Goal: Task Accomplishment & Management: Use online tool/utility

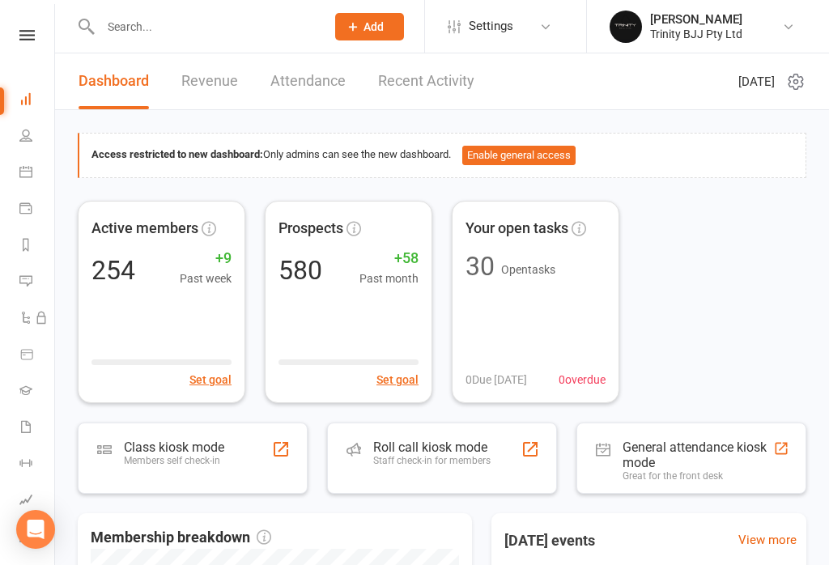
click at [289, 86] on link "Attendance" at bounding box center [307, 81] width 75 height 56
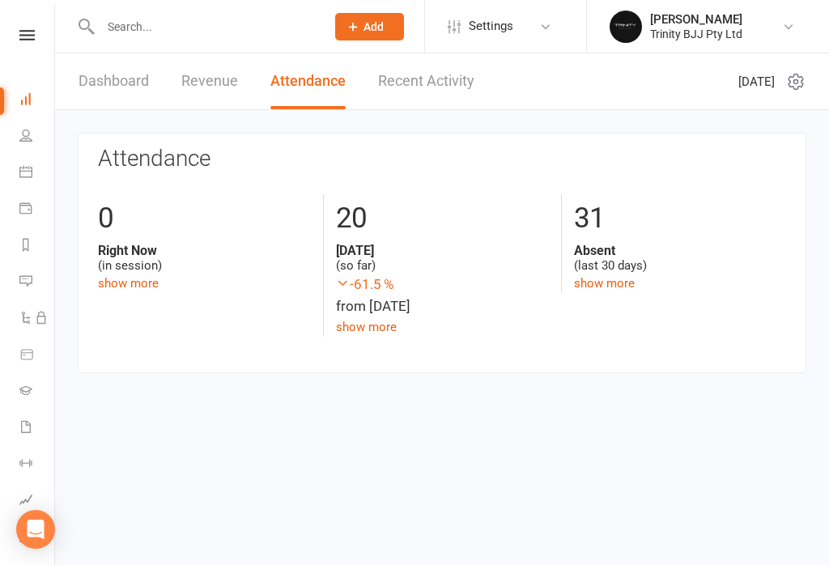
click at [133, 79] on link "Dashboard" at bounding box center [114, 81] width 70 height 56
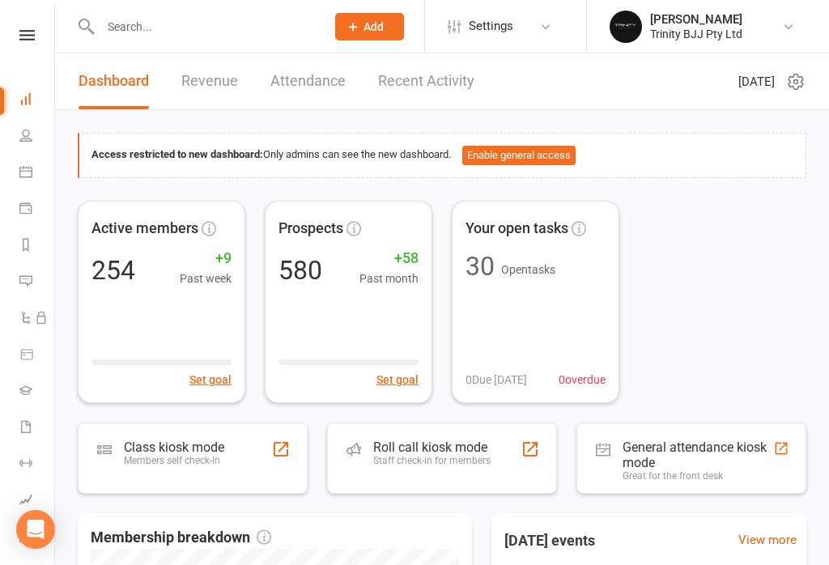
click at [19, 386] on icon at bounding box center [25, 390] width 13 height 13
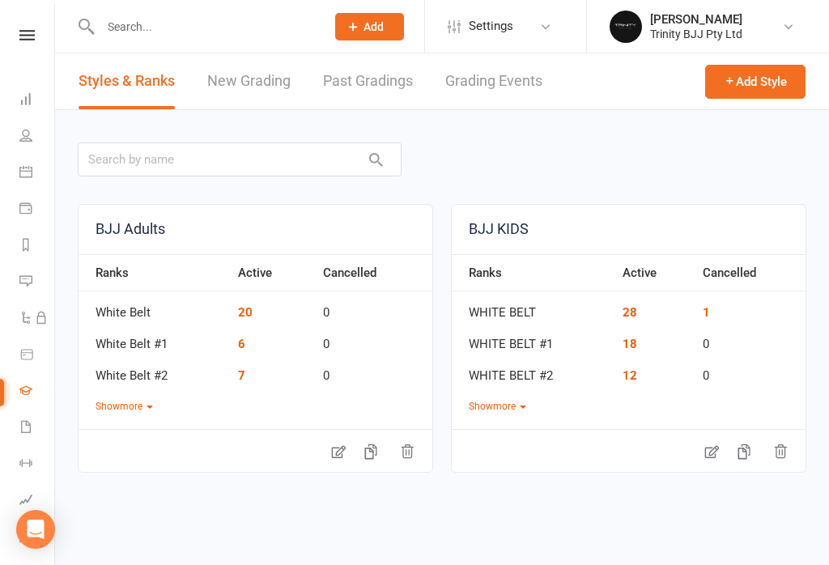
click at [30, 96] on icon at bounding box center [25, 98] width 13 height 13
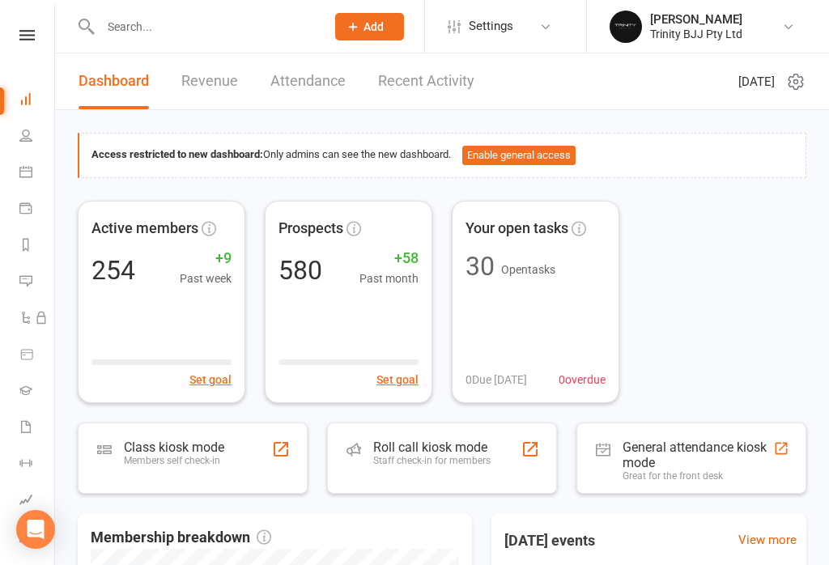
click at [168, 457] on div "Members self check-in" at bounding box center [174, 460] width 100 height 11
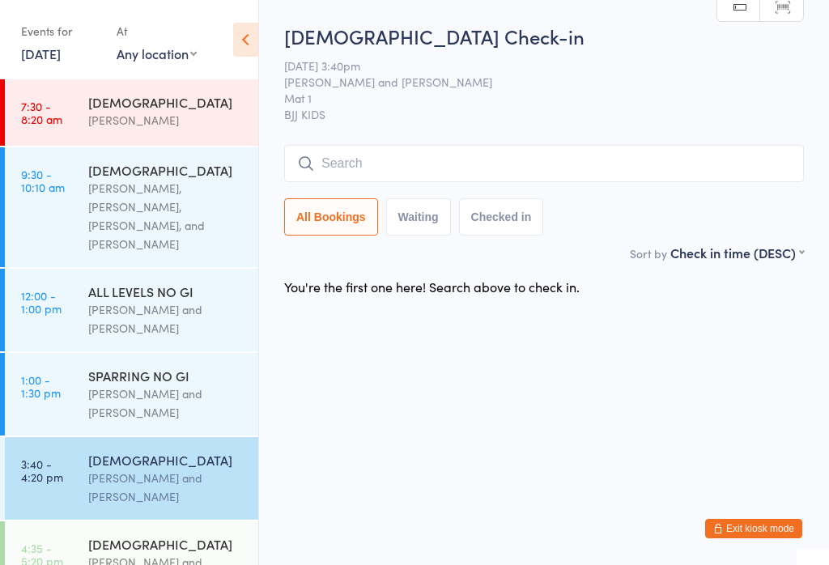
click at [488, 147] on input "search" at bounding box center [544, 163] width 520 height 37
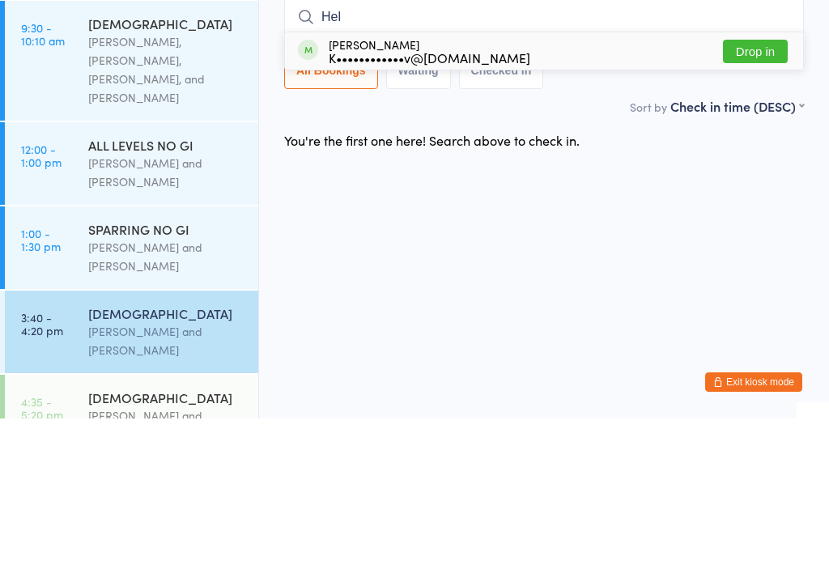
type input "Hel"
click at [763, 186] on button "Drop in" at bounding box center [755, 197] width 65 height 23
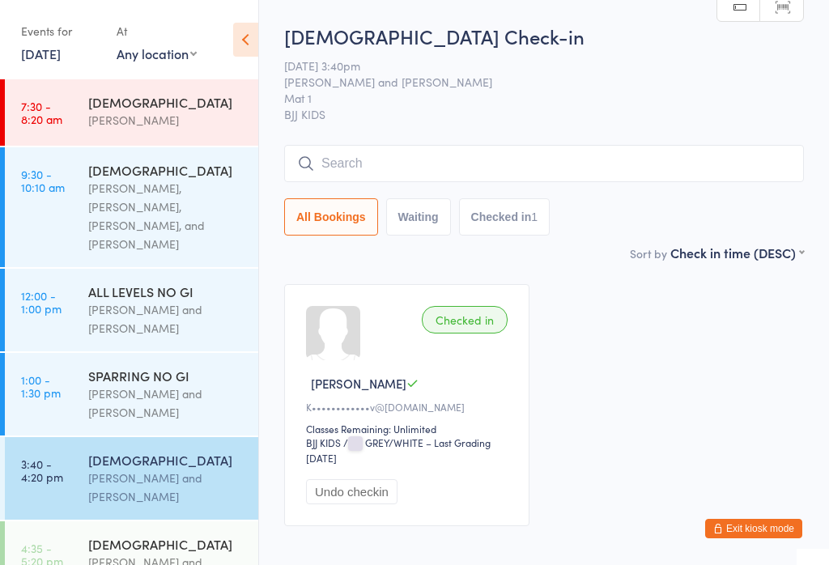
click at [366, 156] on input "search" at bounding box center [544, 163] width 520 height 37
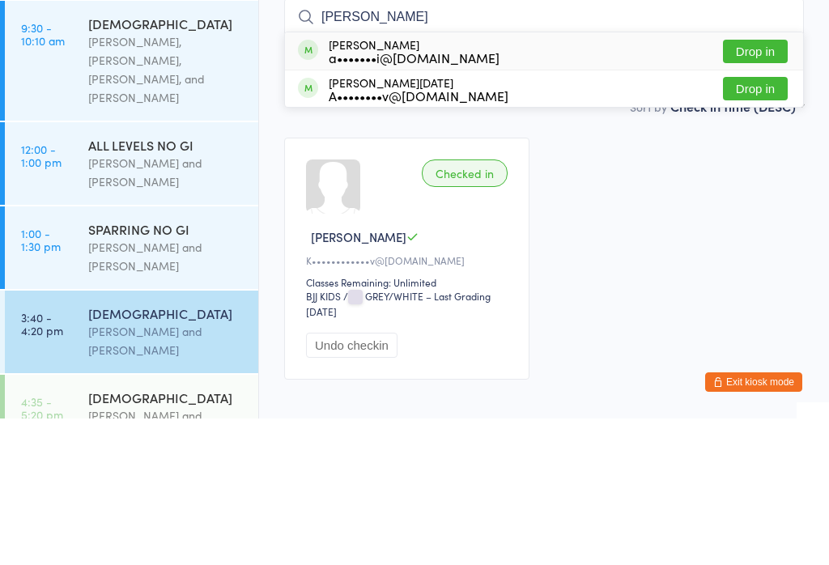
type input "[PERSON_NAME]"
click at [747, 186] on button "Drop in" at bounding box center [755, 197] width 65 height 23
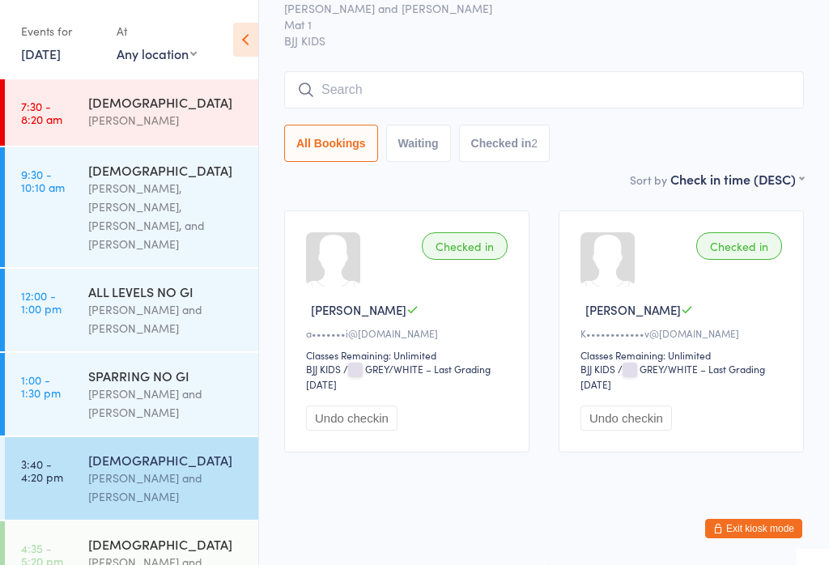
click at [94, 469] on div "[PERSON_NAME] and [PERSON_NAME]" at bounding box center [166, 487] width 156 height 37
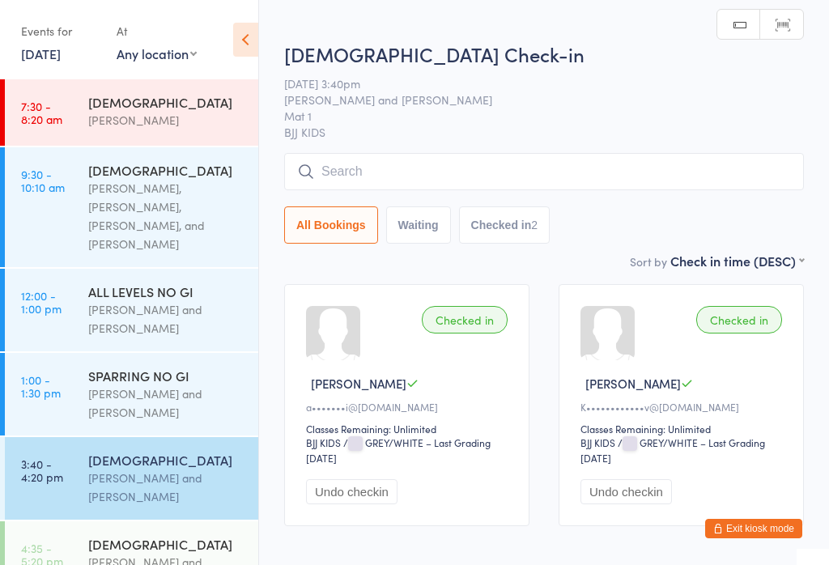
click at [391, 171] on input "search" at bounding box center [544, 171] width 520 height 37
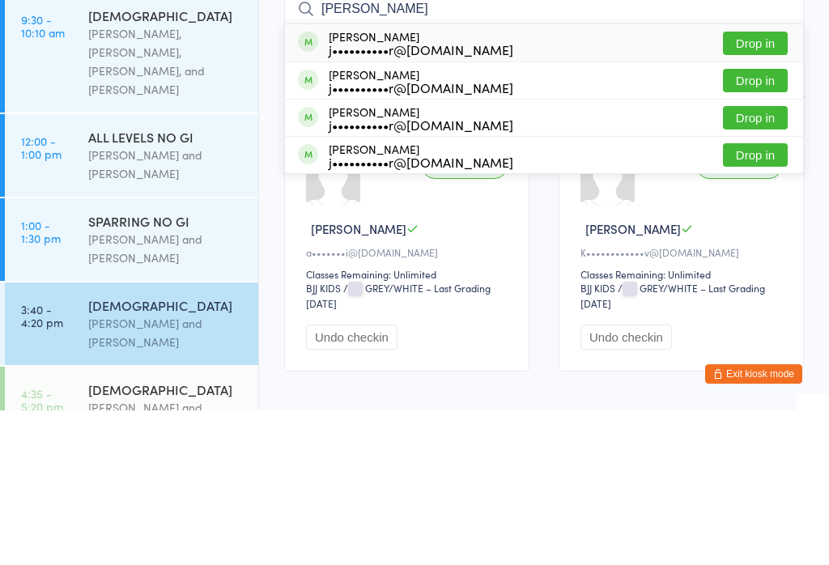
type input "[PERSON_NAME]"
click at [765, 261] on button "Drop in" at bounding box center [755, 272] width 65 height 23
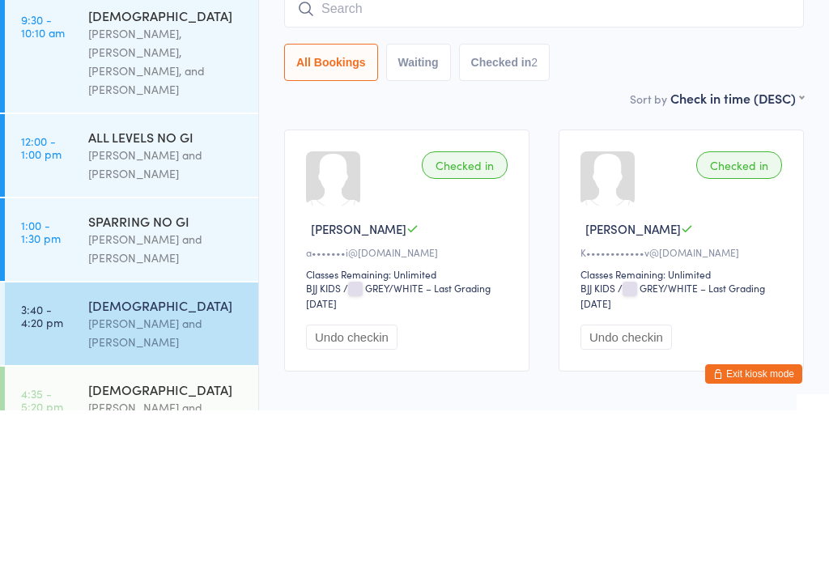
scroll to position [95, 0]
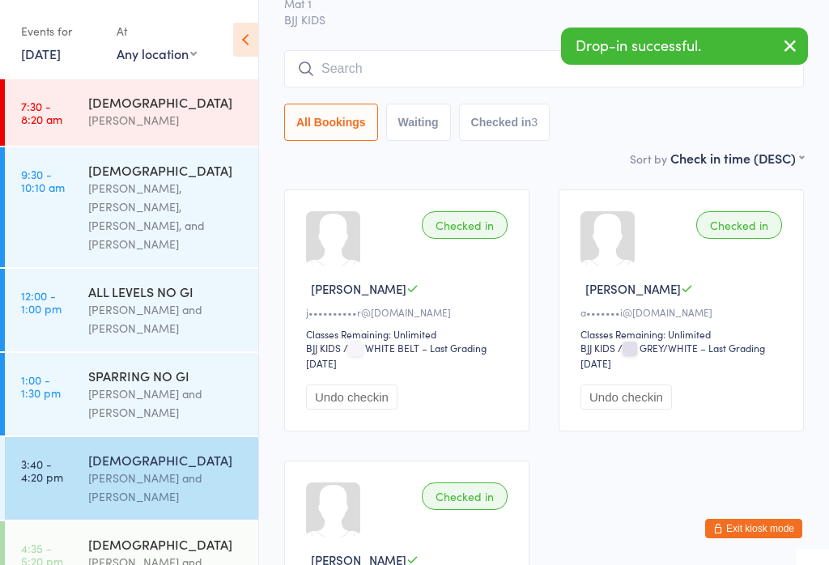
click at [146, 535] on div "[DEMOGRAPHIC_DATA]" at bounding box center [166, 544] width 156 height 18
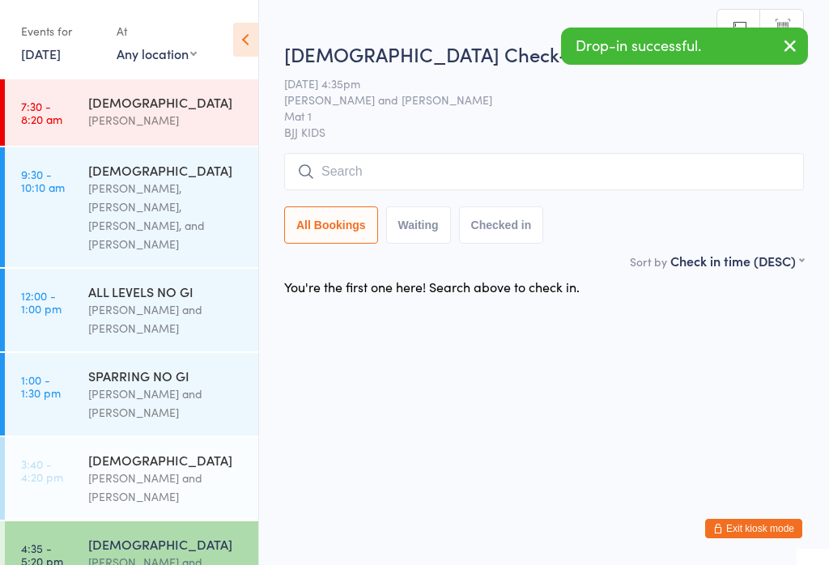
click at [381, 166] on input "search" at bounding box center [544, 171] width 520 height 37
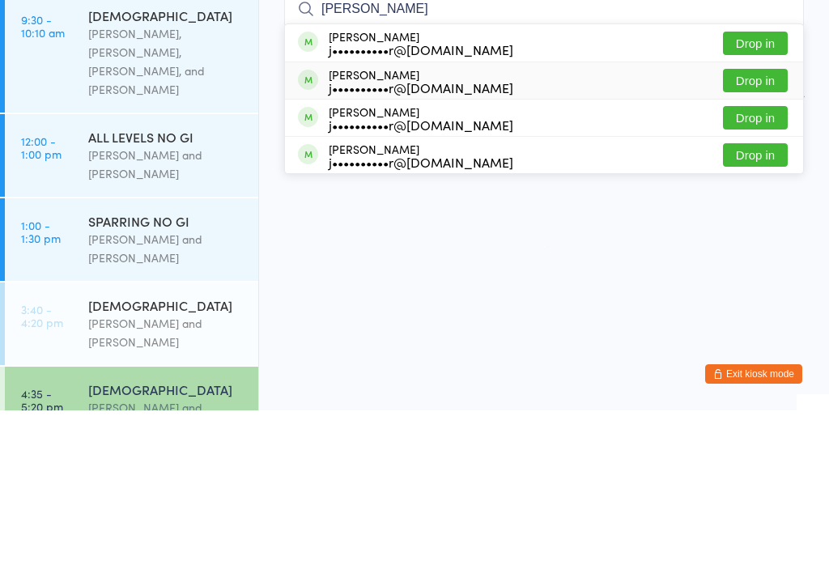
type input "Walker"
click at [758, 223] on button "Drop in" at bounding box center [755, 234] width 65 height 23
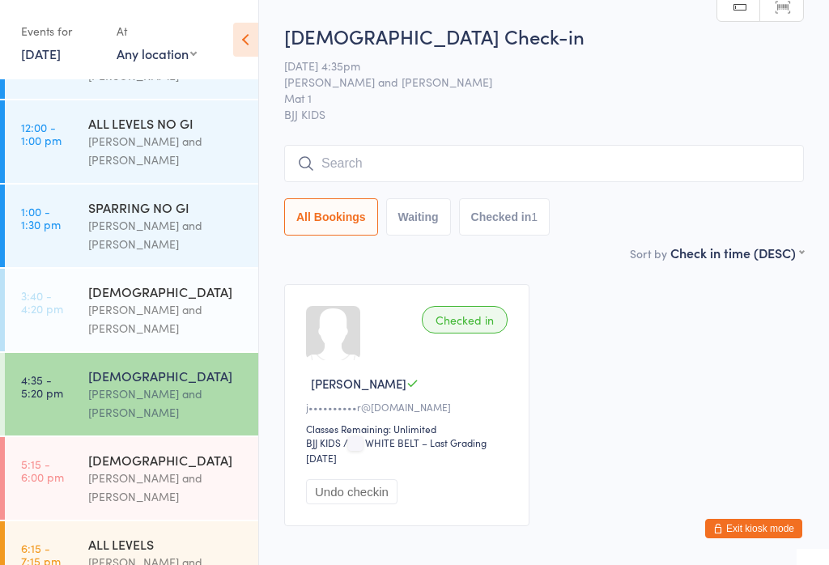
scroll to position [175, 0]
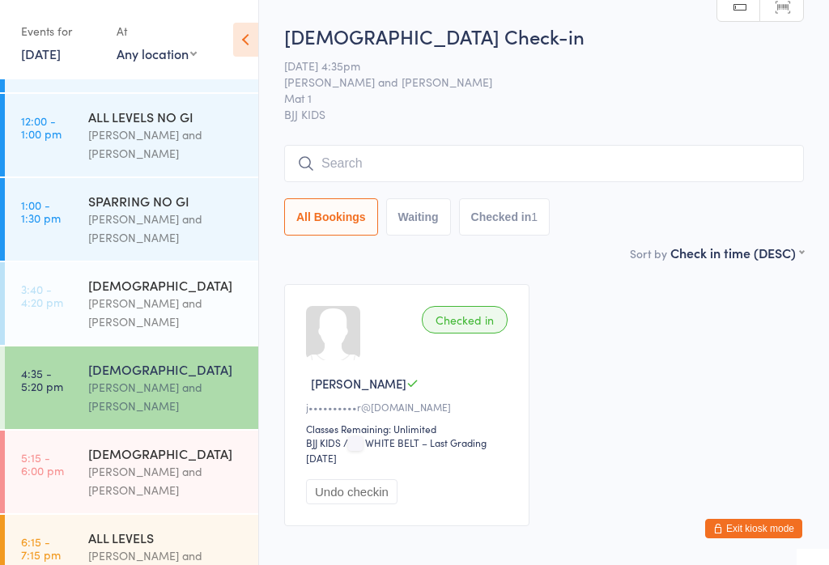
click at [144, 294] on div "Otamar Barreto and Marcelo Gomide" at bounding box center [166, 312] width 156 height 37
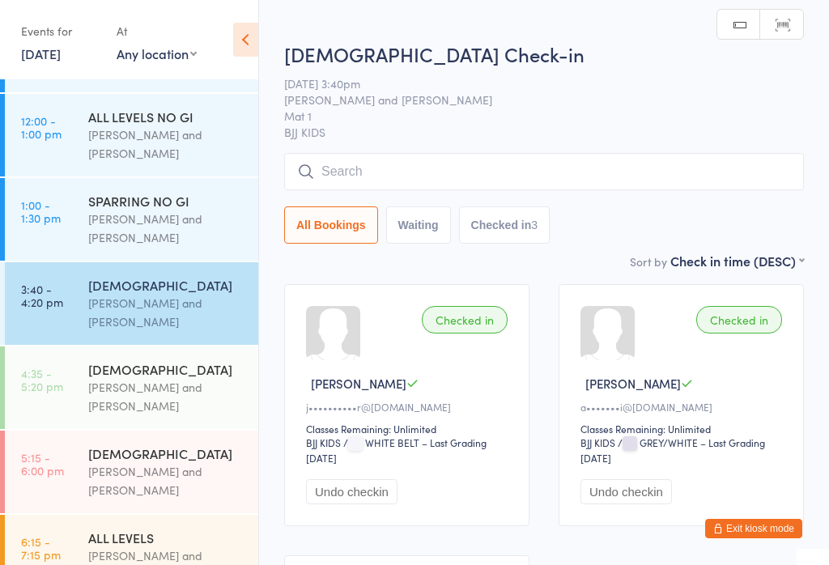
click at [472, 176] on input "search" at bounding box center [544, 171] width 520 height 37
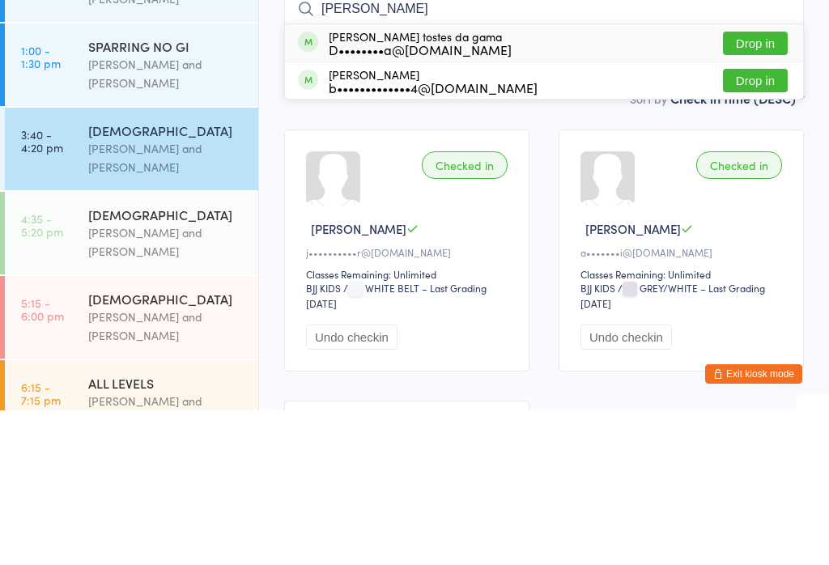
type input "Lucas"
click at [750, 186] on button "Drop in" at bounding box center [755, 197] width 65 height 23
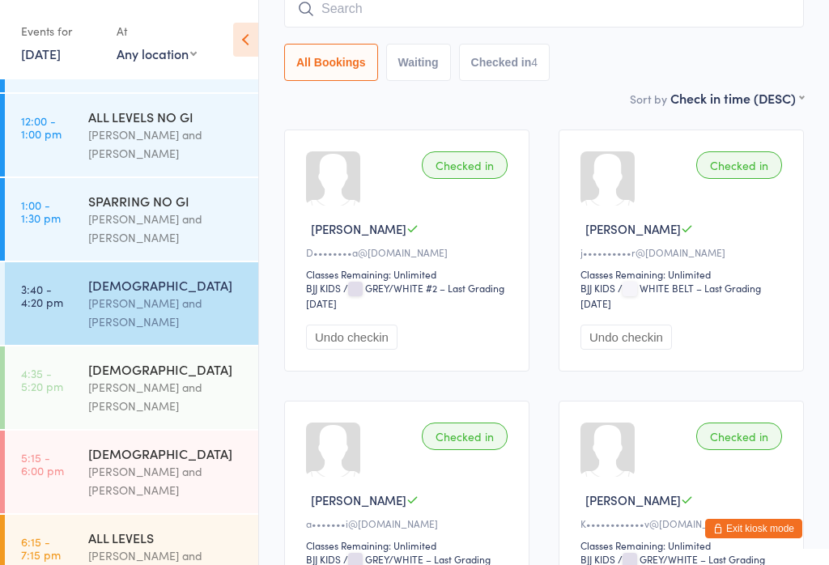
click at [168, 385] on div "Otamar Barreto and Marcelo Gomide" at bounding box center [166, 396] width 156 height 37
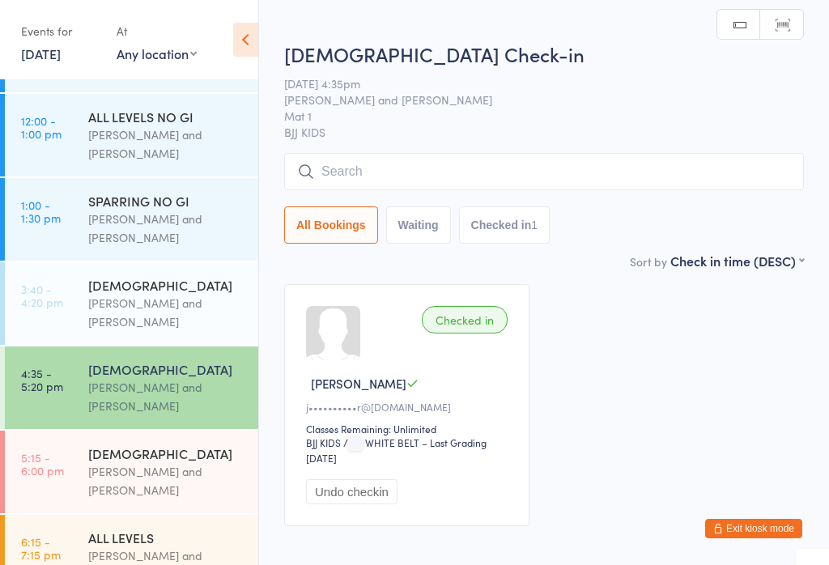
click at [607, 185] on input "search" at bounding box center [544, 171] width 520 height 37
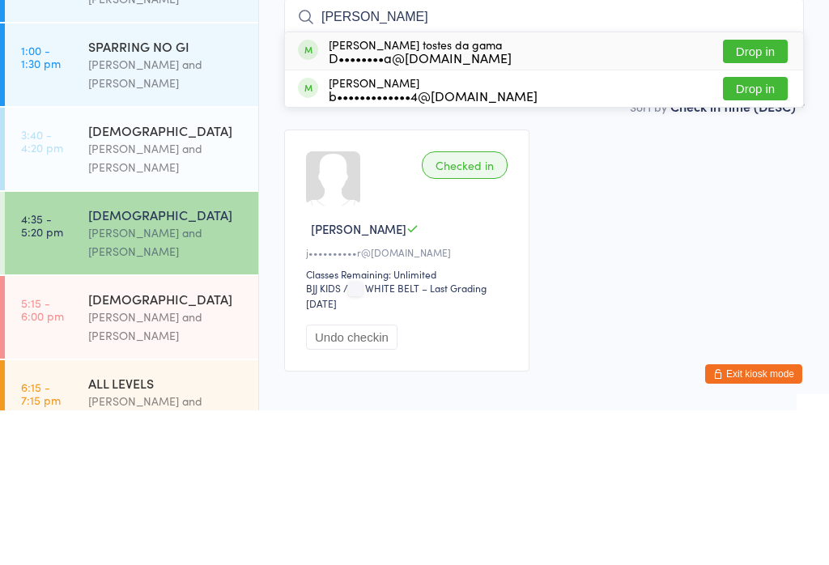
type input "Lucas"
click at [755, 194] on button "Drop in" at bounding box center [755, 205] width 65 height 23
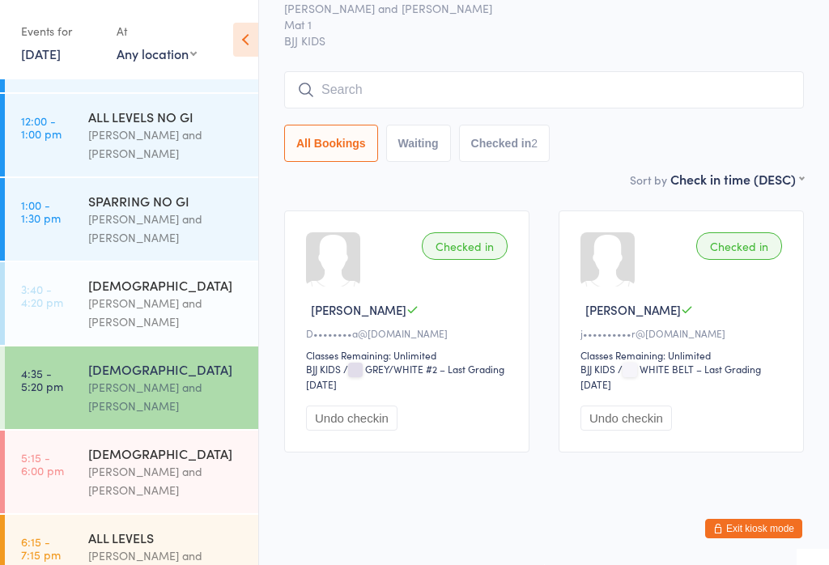
click at [383, 84] on input "search" at bounding box center [544, 89] width 520 height 37
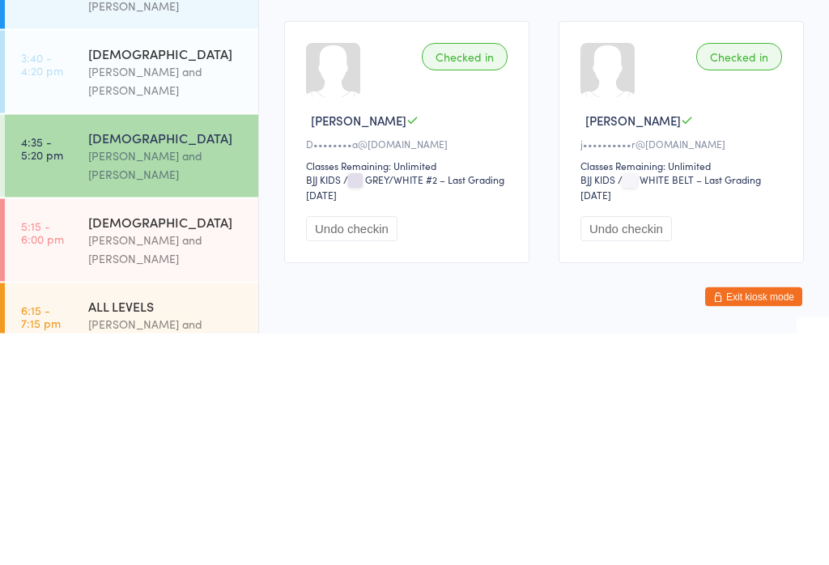
scroll to position [0, 0]
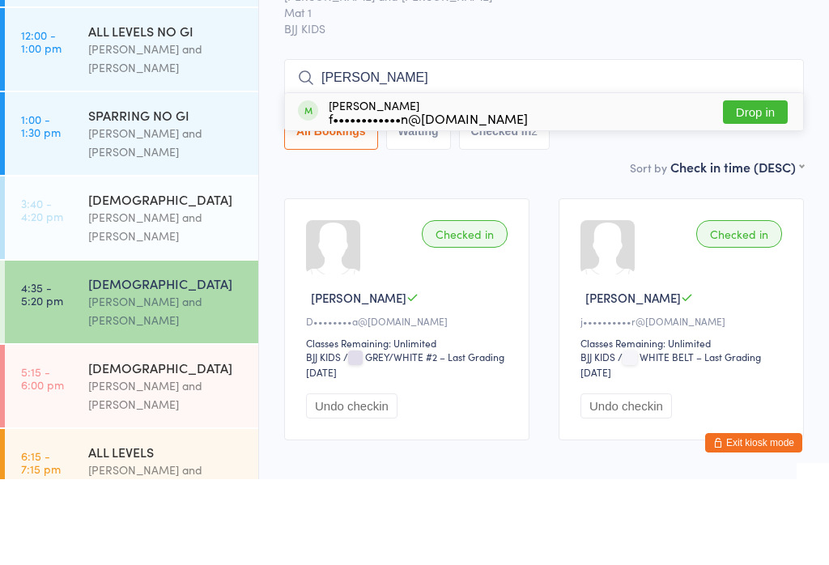
type input "Jesse"
click at [759, 186] on button "Drop in" at bounding box center [755, 197] width 65 height 23
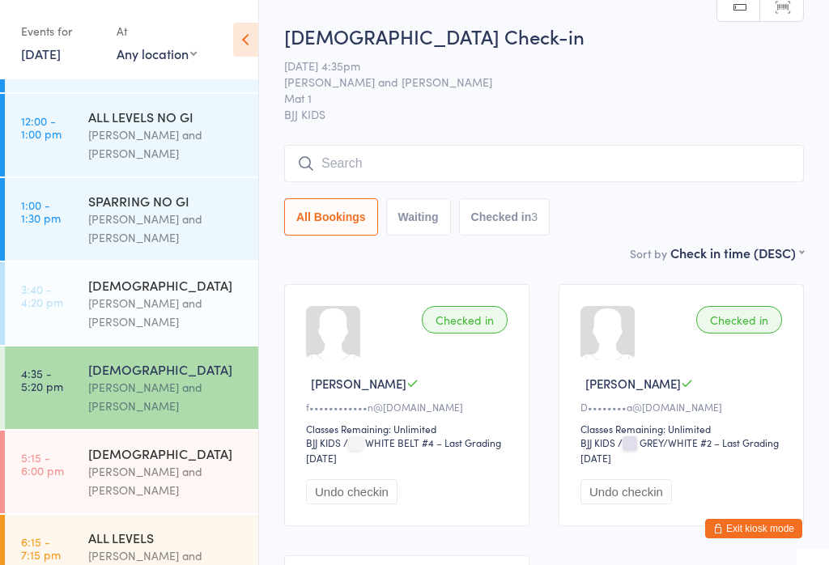
click at [424, 168] on input "search" at bounding box center [544, 163] width 520 height 37
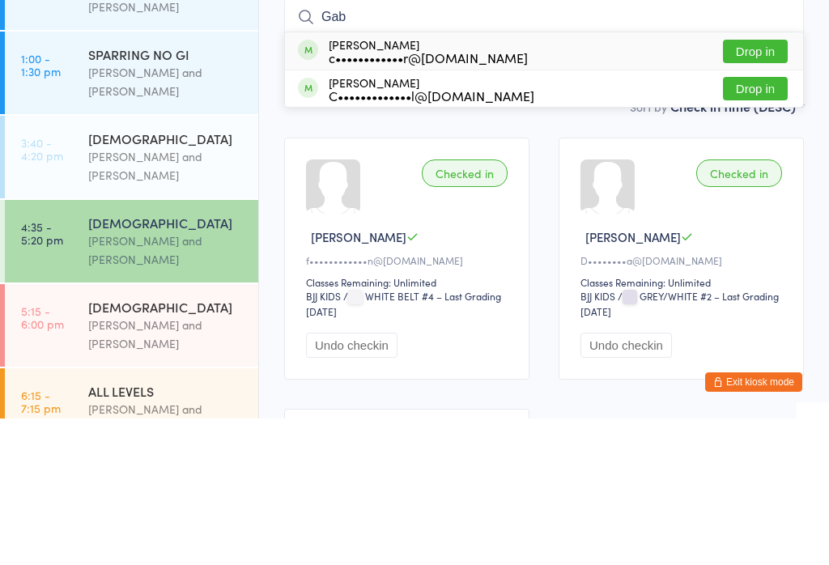
type input "Gab"
click at [763, 186] on button "Drop in" at bounding box center [755, 197] width 65 height 23
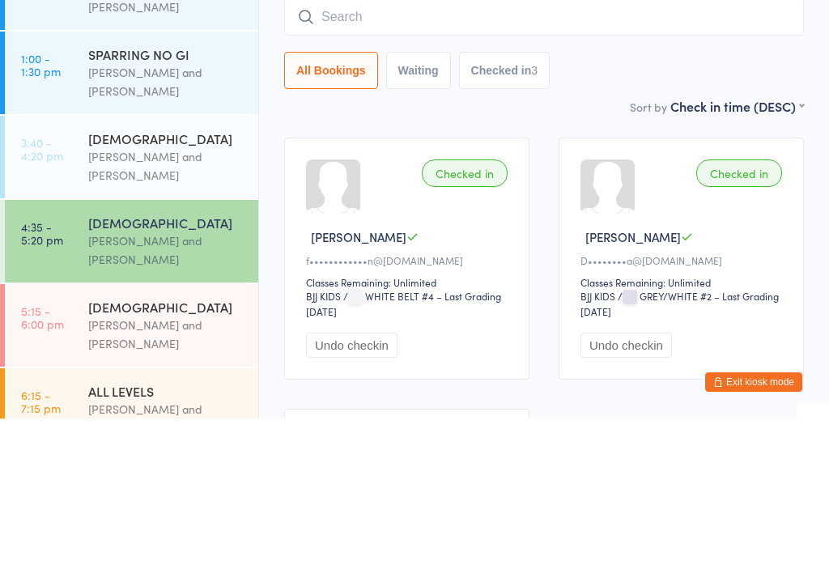
scroll to position [147, 0]
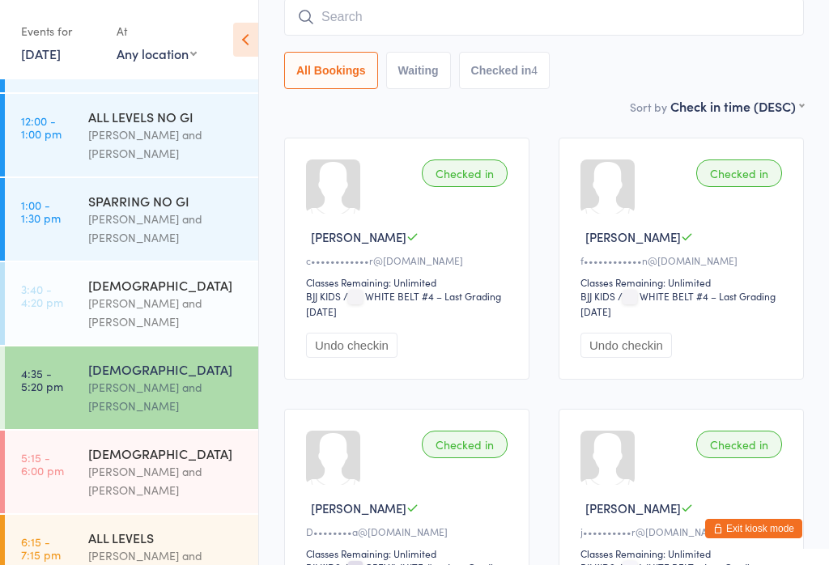
click at [334, 23] on input "search" at bounding box center [544, 16] width 520 height 37
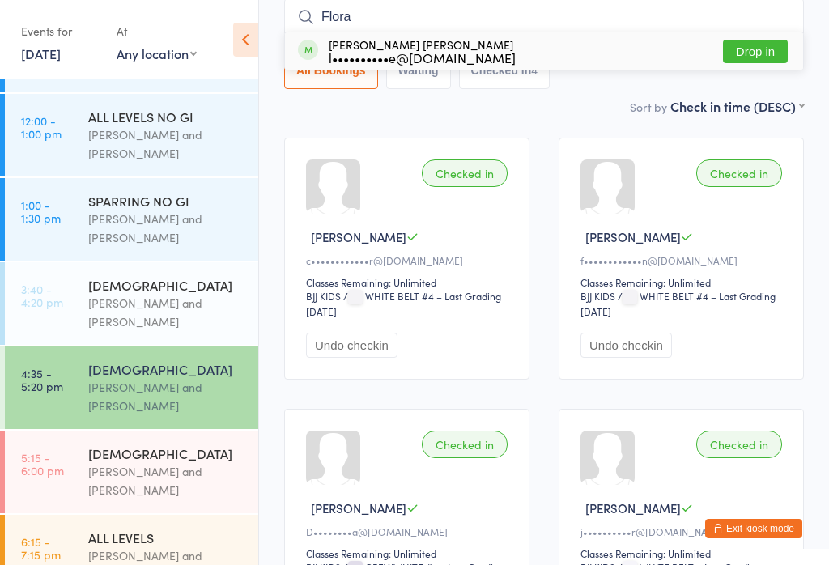
type input "Flora"
click at [455, 48] on div "Flora Kleemann de azevedo l••••••••••e@gmail.com" at bounding box center [422, 51] width 187 height 26
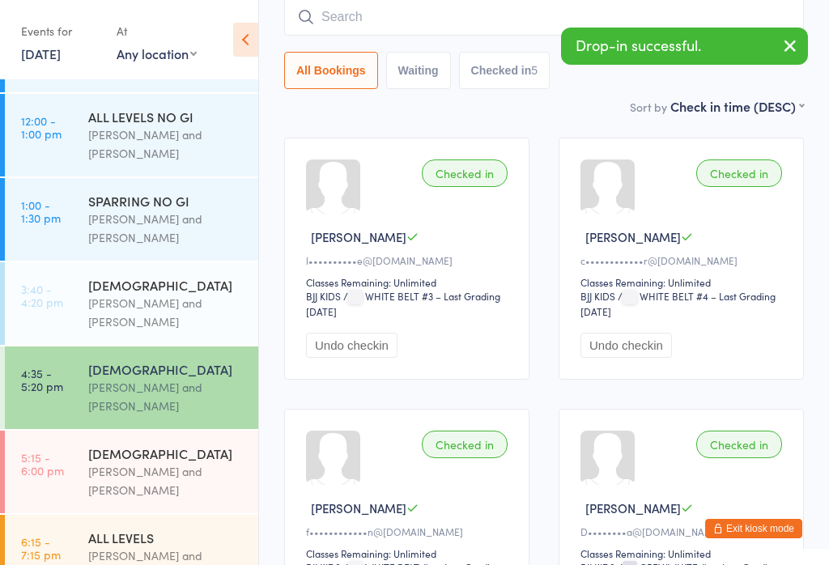
click at [415, 7] on input "search" at bounding box center [544, 16] width 520 height 37
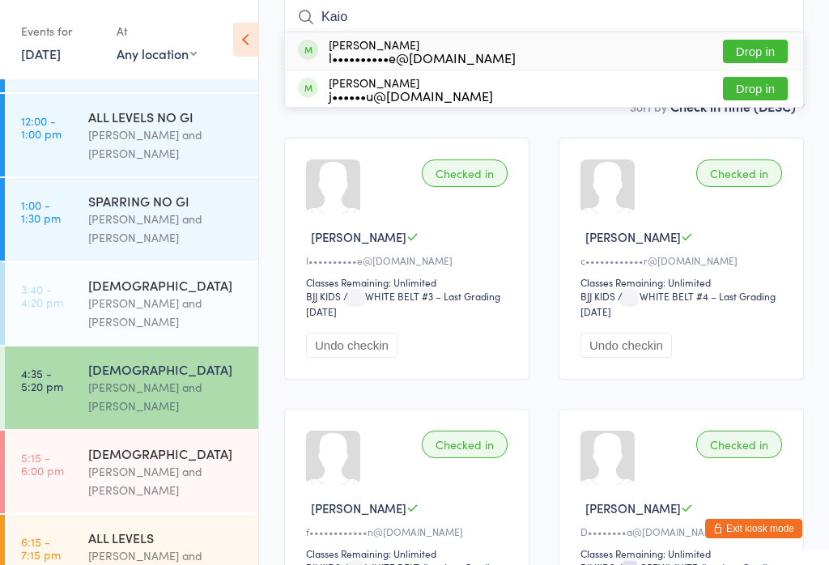
type input "Kaio"
click at [464, 49] on div "Kaio Kleemann de azevedo l••••••••••e@gmail.com" at bounding box center [422, 51] width 187 height 26
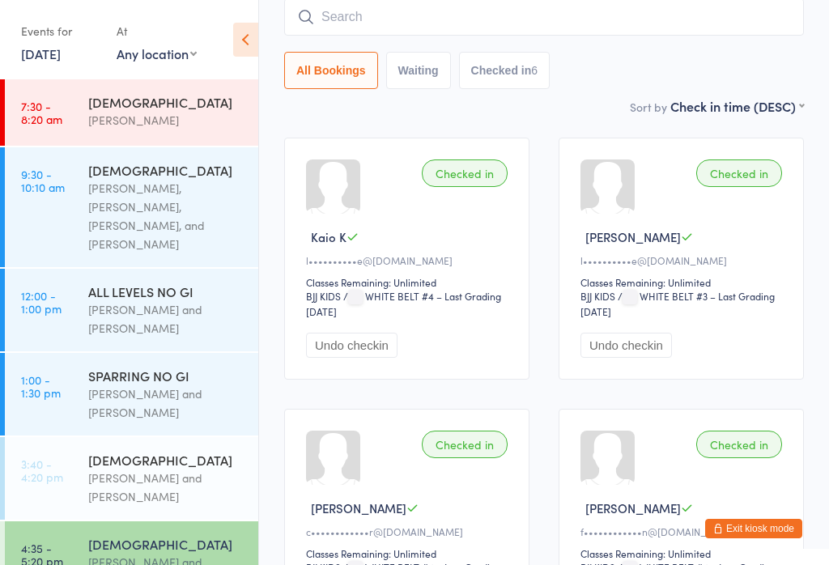
scroll to position [0, 0]
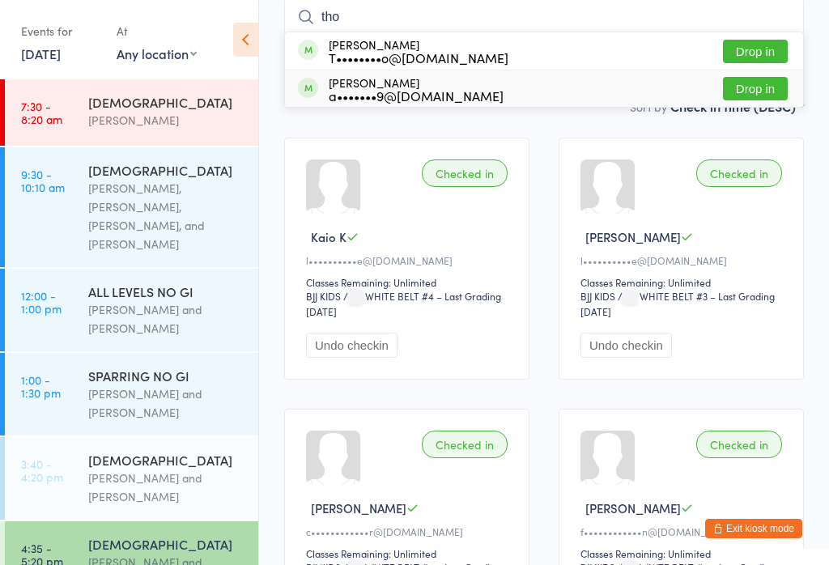
type input "tho"
click at [413, 89] on div "a•••••••9@hotmail.com" at bounding box center [416, 95] width 175 height 13
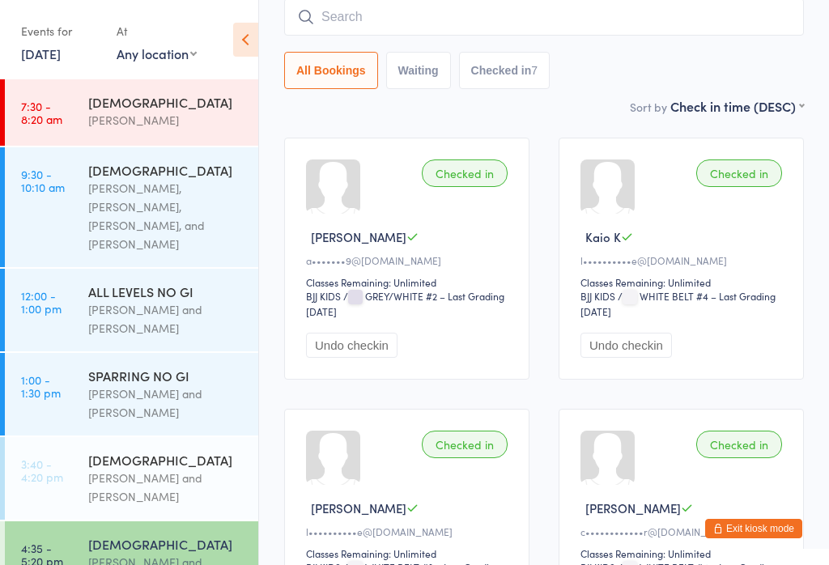
click at [440, 19] on input "search" at bounding box center [544, 16] width 520 height 37
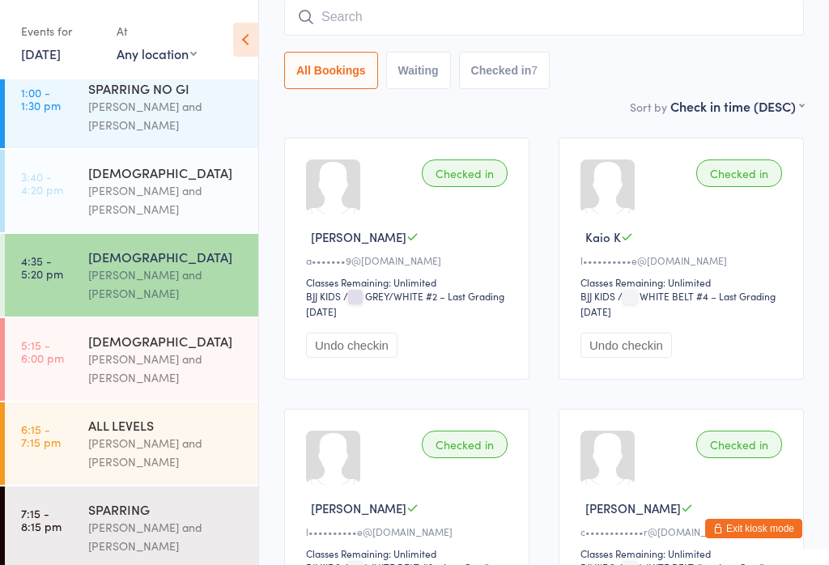
scroll to position [262, 0]
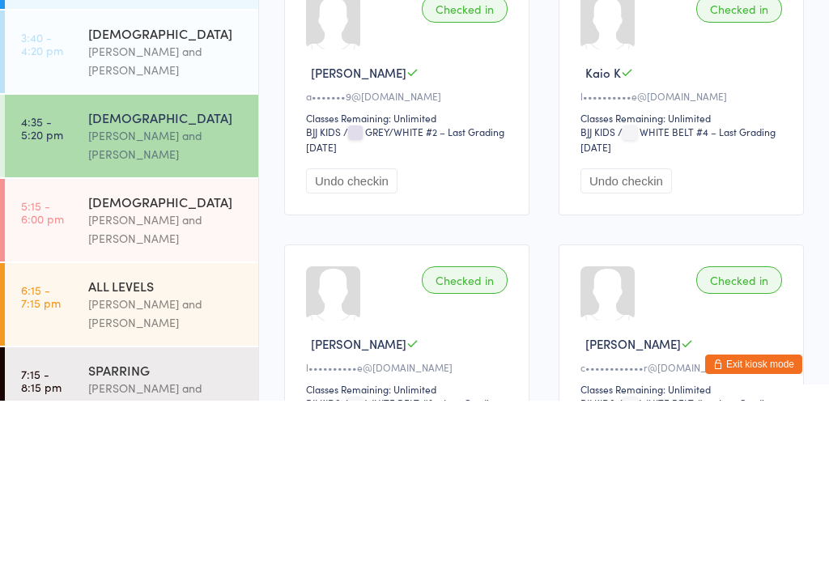
click at [180, 375] on div "Otamar Barreto and Marcelo Gomide" at bounding box center [166, 393] width 156 height 37
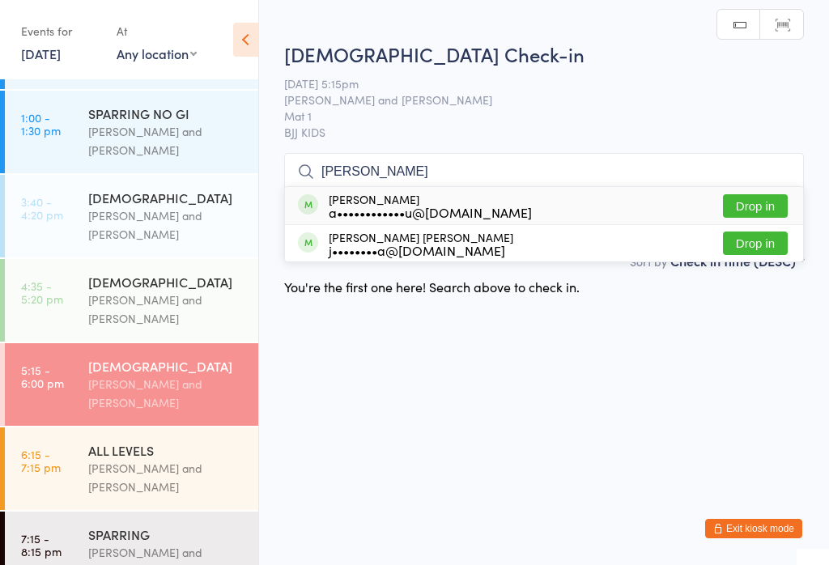
type input "Pedro"
click at [768, 207] on button "Drop in" at bounding box center [755, 205] width 65 height 23
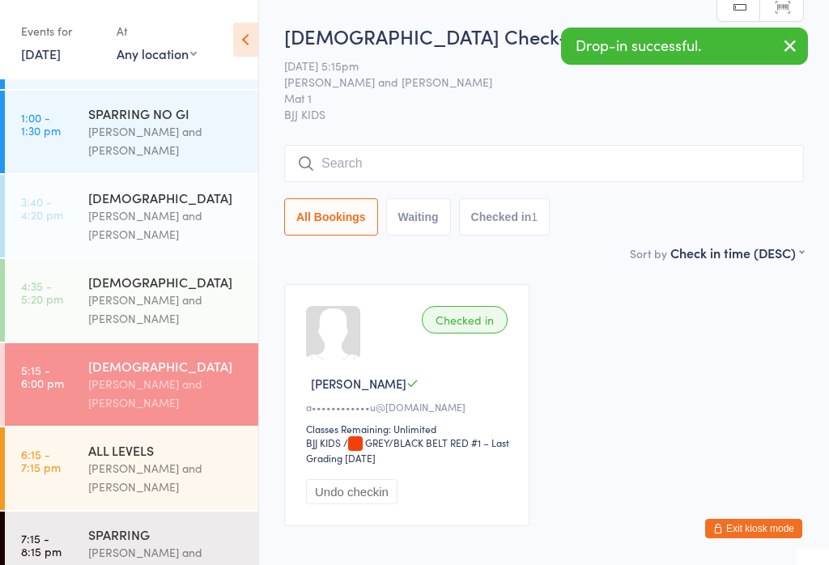
click at [124, 206] on div "Otamar Barreto and Marcelo Gomide" at bounding box center [166, 224] width 156 height 37
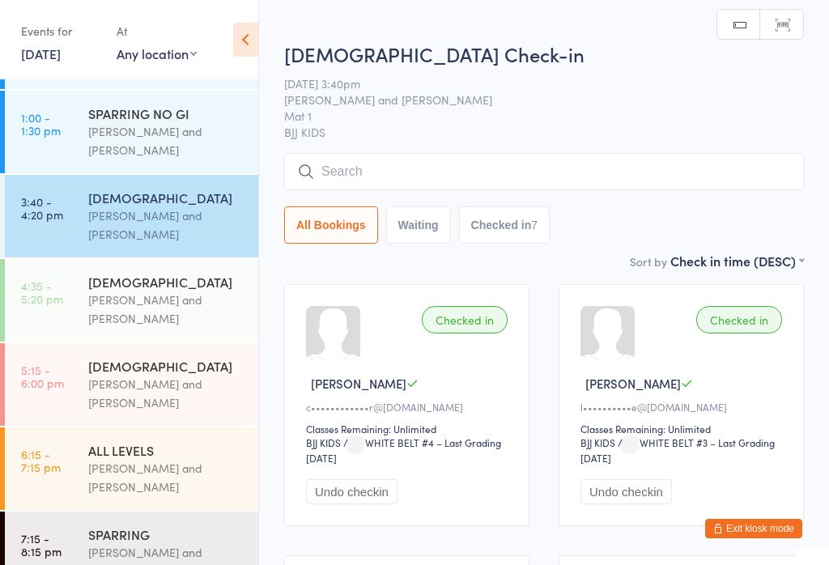
click at [128, 279] on div "[DEMOGRAPHIC_DATA]" at bounding box center [166, 282] width 156 height 18
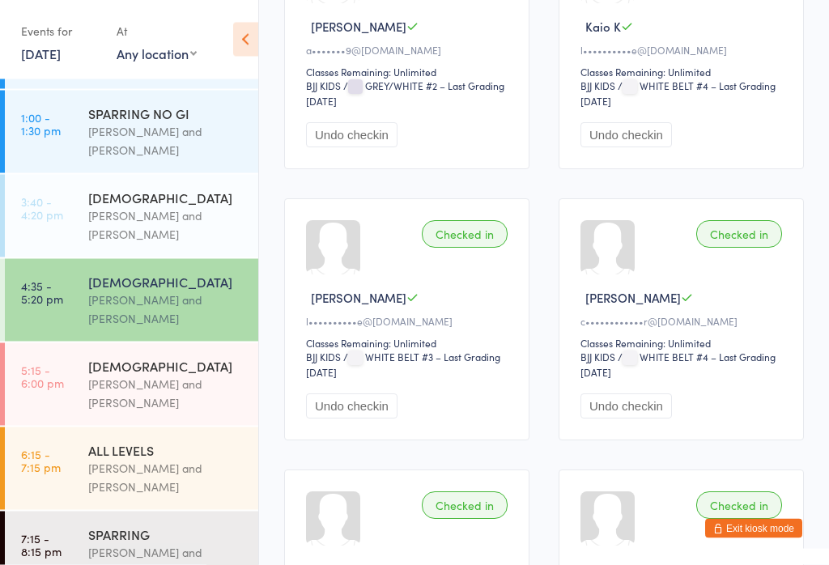
scroll to position [376, 0]
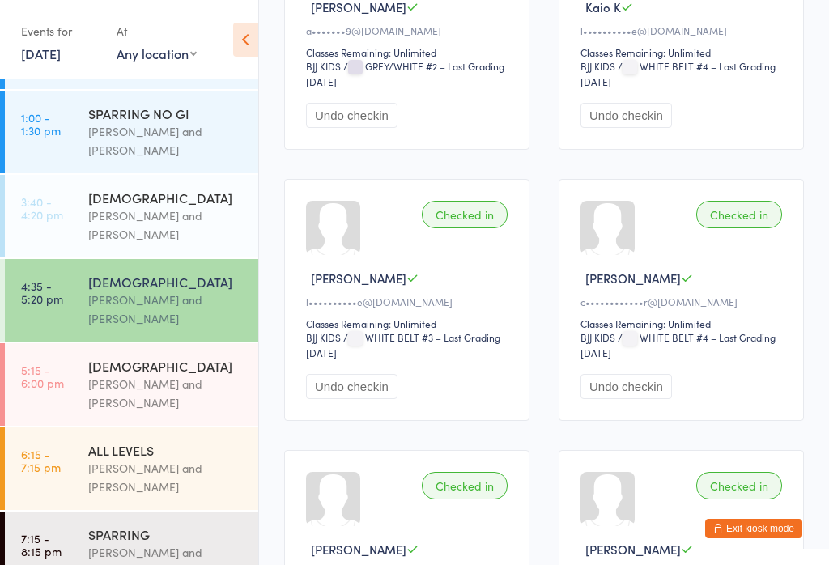
click at [694, 359] on div "BJJ KIDS BJJ KIDS / WHITE BELT #4 – Last Grading Aug 28, 2025" at bounding box center [683, 344] width 206 height 29
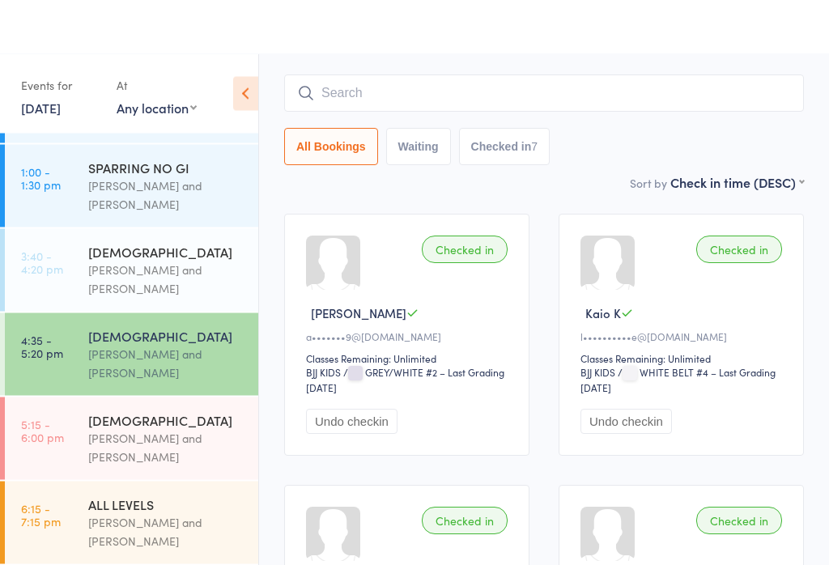
scroll to position [0, 0]
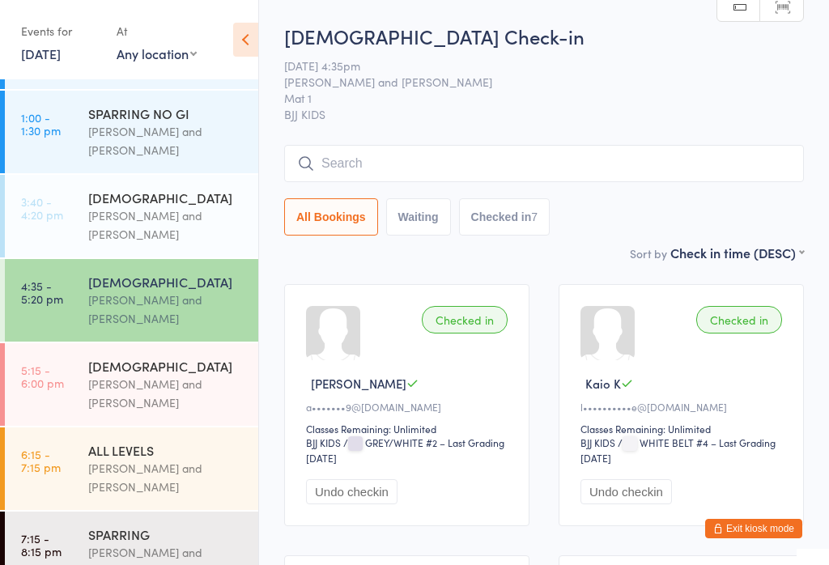
click at [36, 304] on link "4:35 - 5:20 pm 6 - 9 YO Otamar Barreto and Marcelo Gomide" at bounding box center [131, 300] width 253 height 83
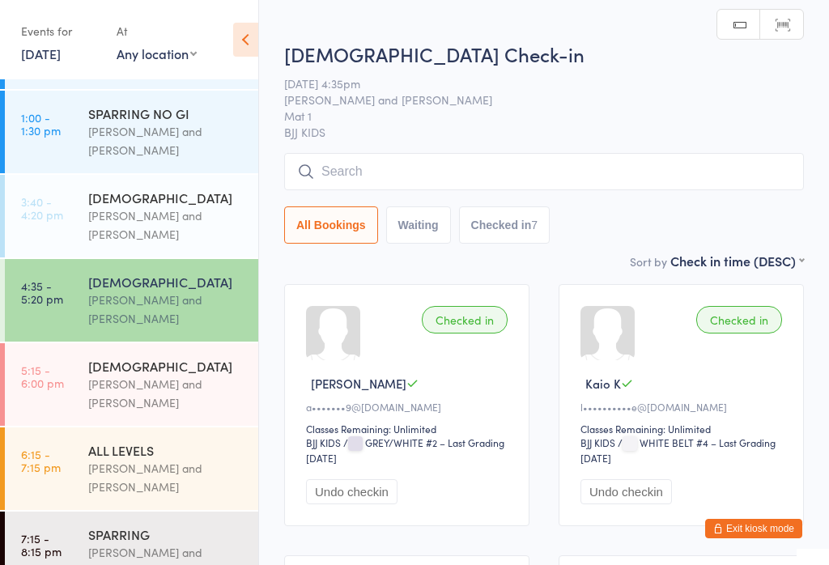
click at [551, 203] on div "All Bookings Waiting Checked in 7" at bounding box center [544, 198] width 520 height 91
click at [562, 189] on input "search" at bounding box center [544, 171] width 520 height 37
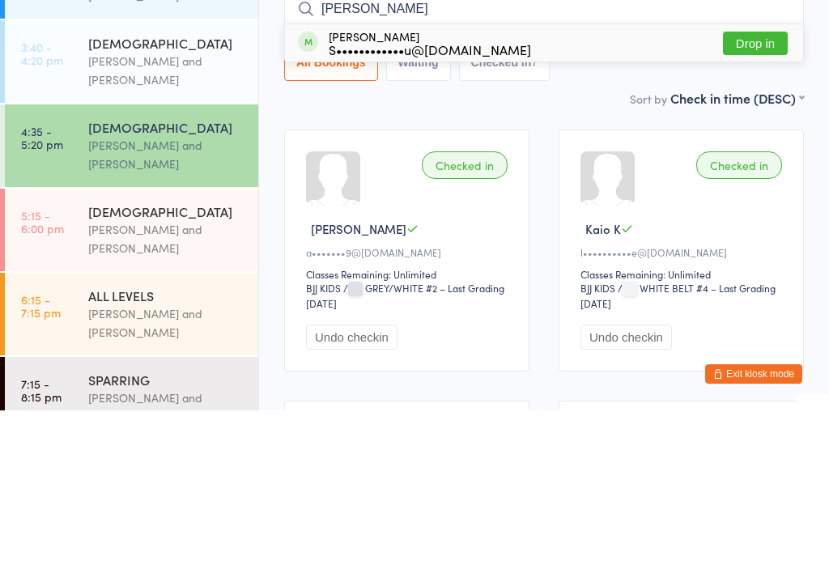
type input "Emily"
click at [772, 186] on button "Drop in" at bounding box center [755, 197] width 65 height 23
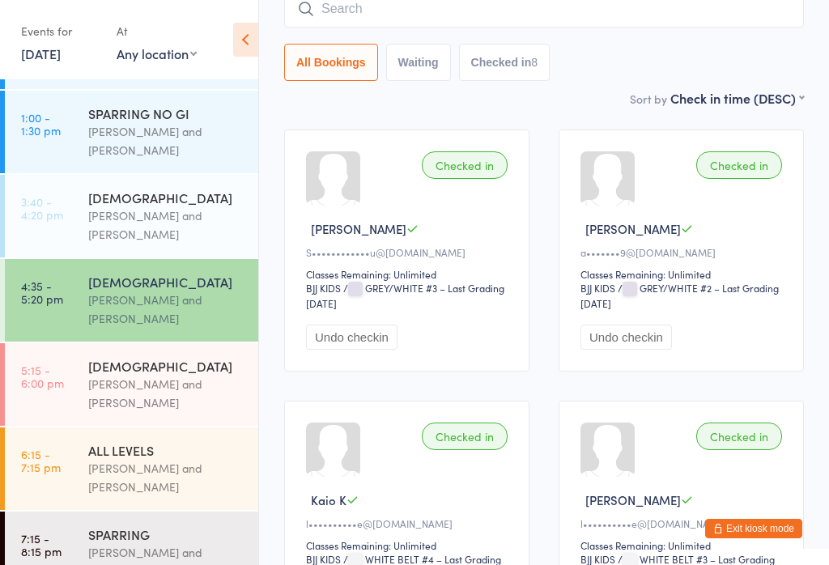
click at [605, 28] on input "search" at bounding box center [544, 8] width 520 height 37
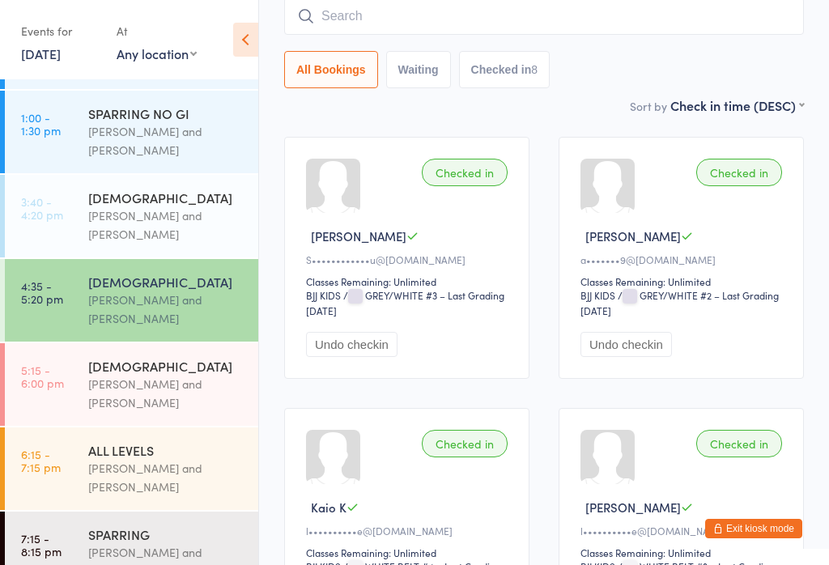
scroll to position [147, 0]
click at [678, 77] on div "All Bookings Waiting Checked in 8" at bounding box center [544, 70] width 520 height 37
click at [477, 36] on input "search" at bounding box center [544, 16] width 520 height 37
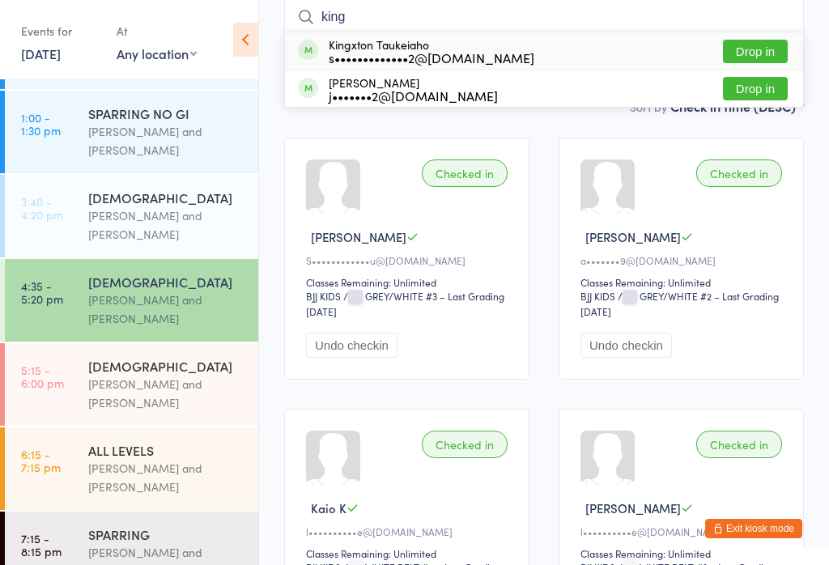
type input "king"
click at [401, 51] on div "s•••••••••••••2@gmail.com" at bounding box center [432, 57] width 206 height 13
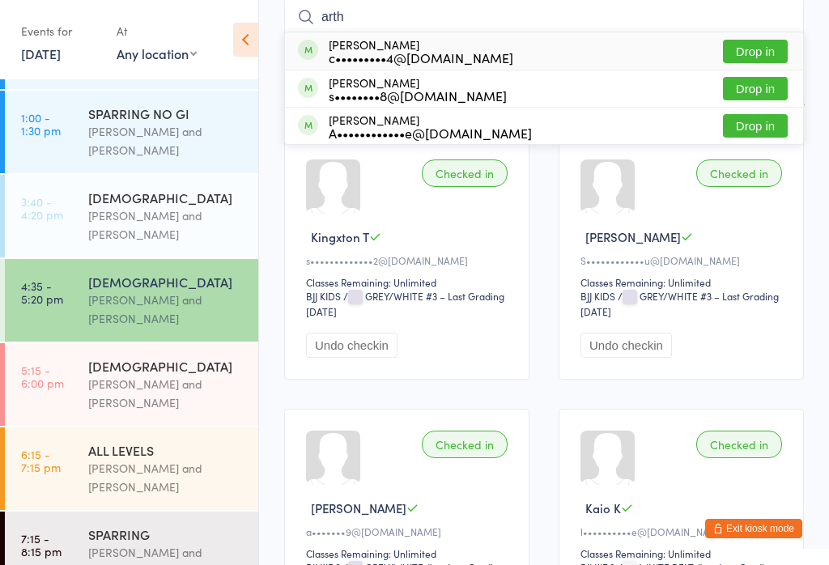
type input "arth"
click at [772, 55] on button "Drop in" at bounding box center [755, 51] width 65 height 23
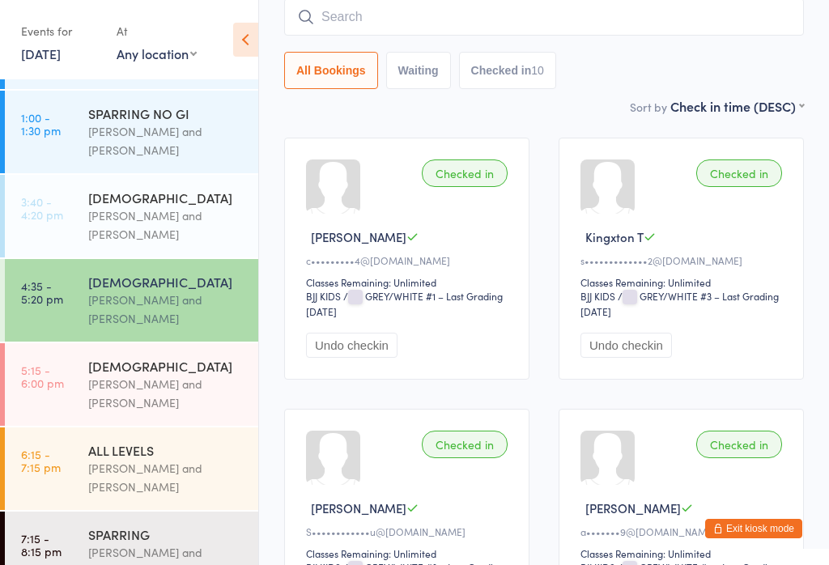
click at [485, 20] on input "search" at bounding box center [544, 16] width 520 height 37
type input "Arthur"
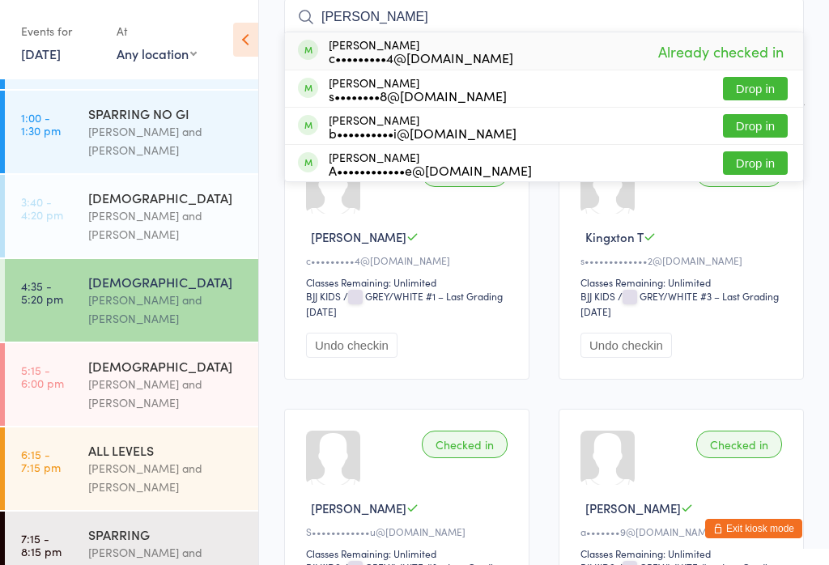
click at [130, 357] on div "[DEMOGRAPHIC_DATA]" at bounding box center [166, 366] width 156 height 18
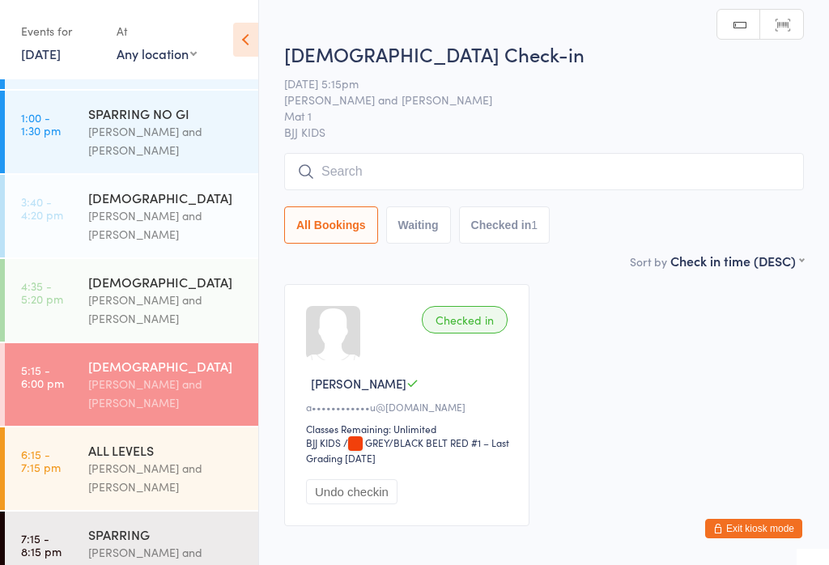
click at [367, 172] on input "search" at bounding box center [544, 171] width 520 height 37
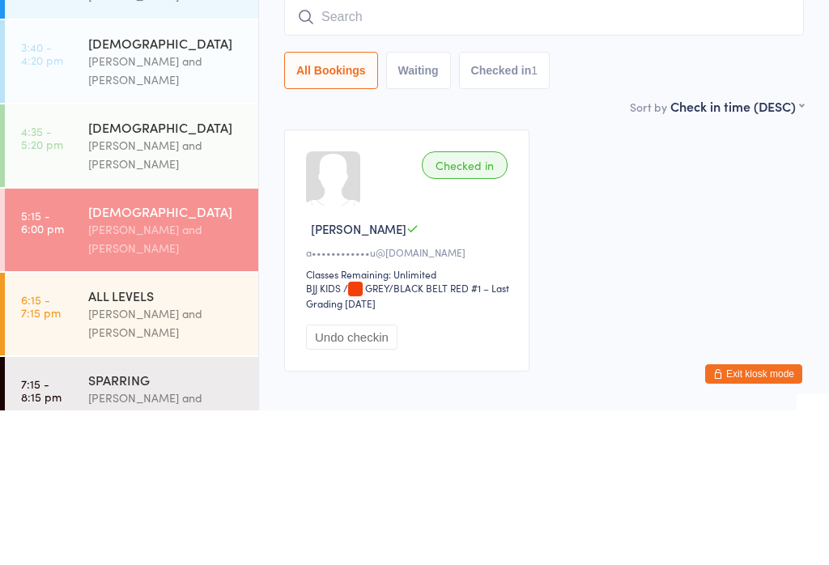
type input "R"
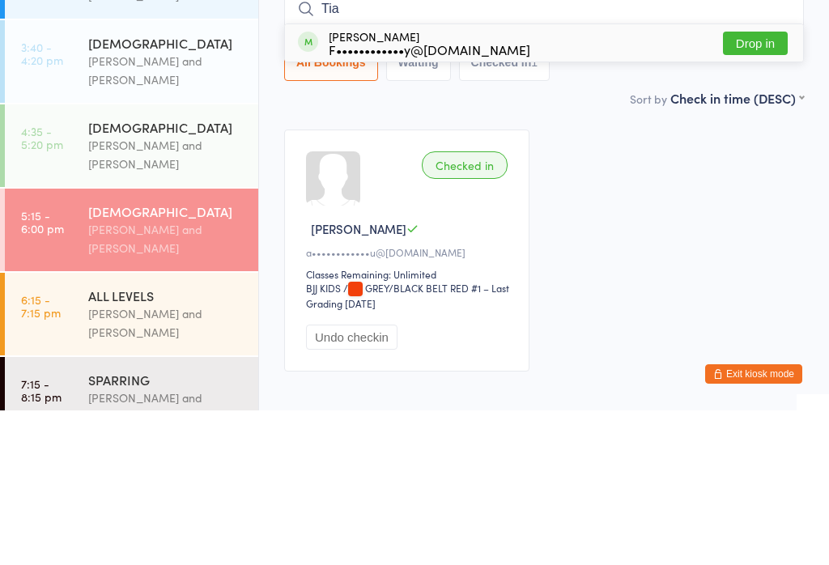
type input "Tia"
click at [466, 198] on div "F••••••••••••y@gmail.com" at bounding box center [430, 204] width 202 height 13
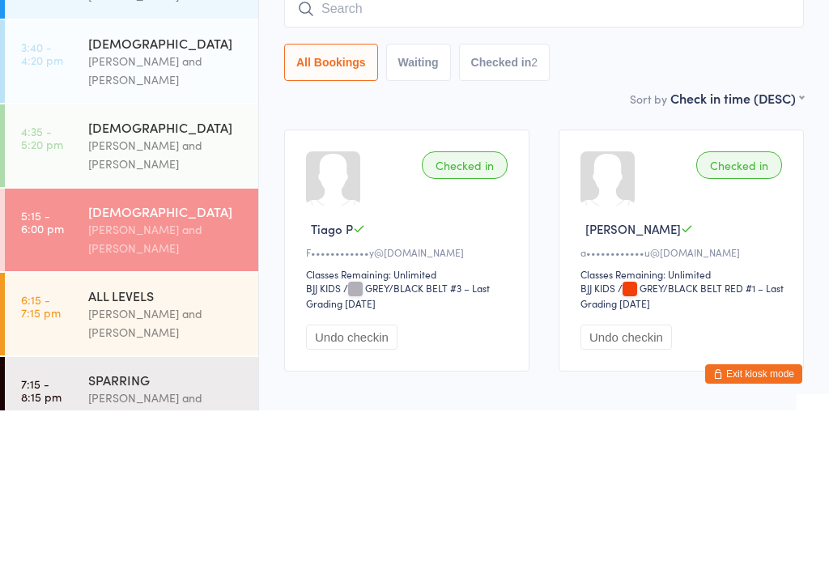
click at [151, 291] on div "Otamar Barreto and Marcelo Gomide" at bounding box center [166, 309] width 156 height 37
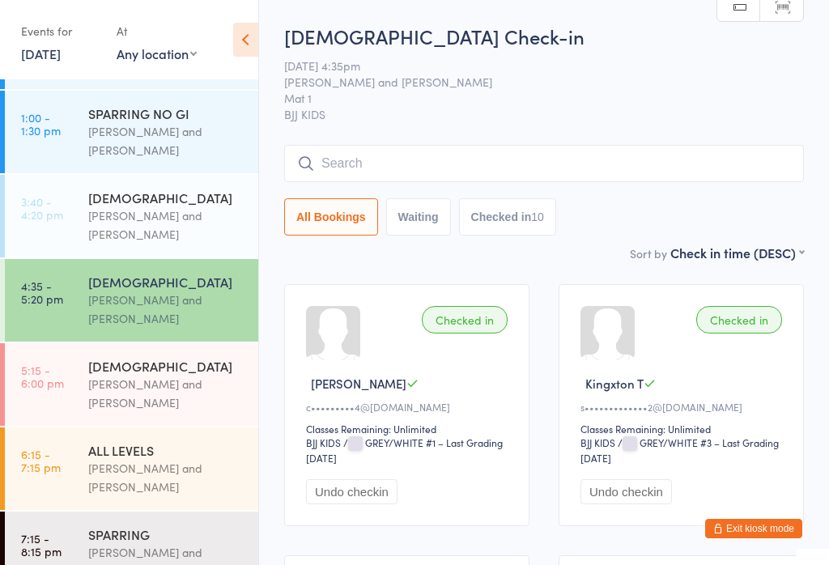
click at [159, 375] on div "Otamar Barreto and Marcelo Gomide" at bounding box center [166, 393] width 156 height 37
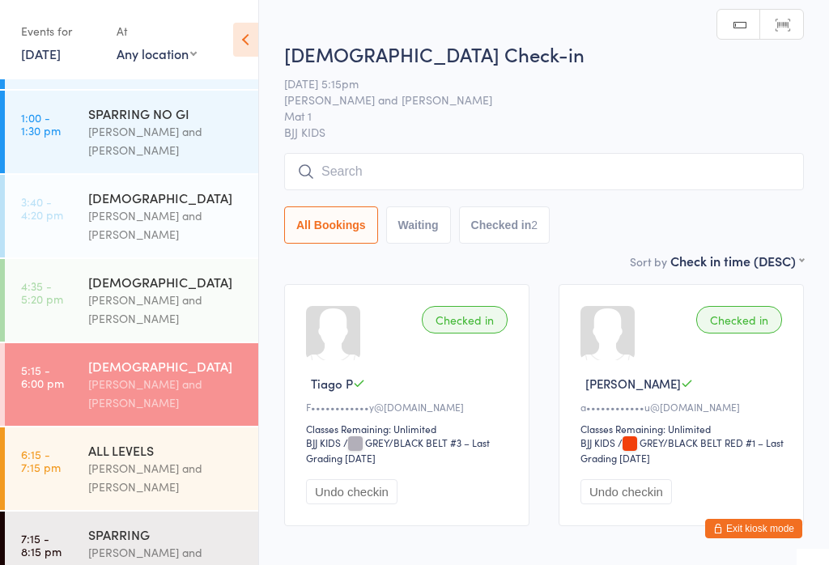
click at [550, 177] on input "search" at bounding box center [544, 171] width 520 height 37
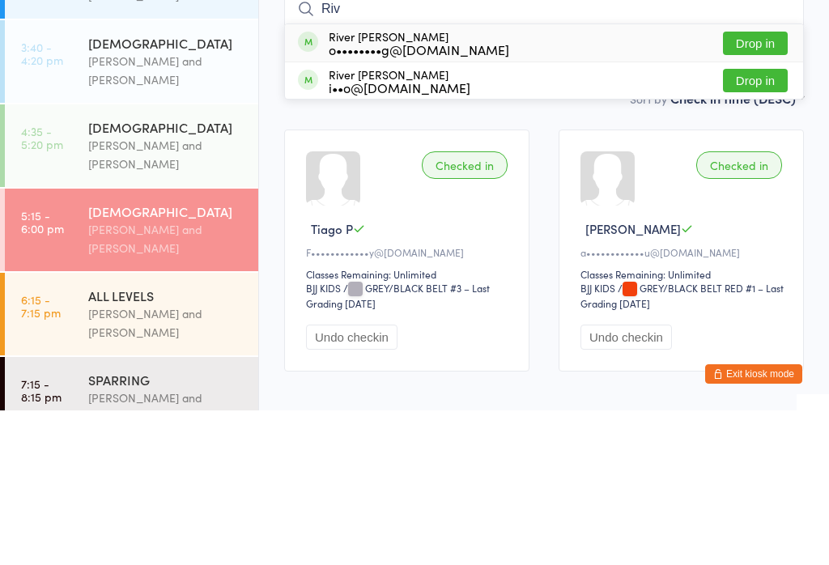
type input "Riv"
click at [772, 223] on button "Drop in" at bounding box center [755, 234] width 65 height 23
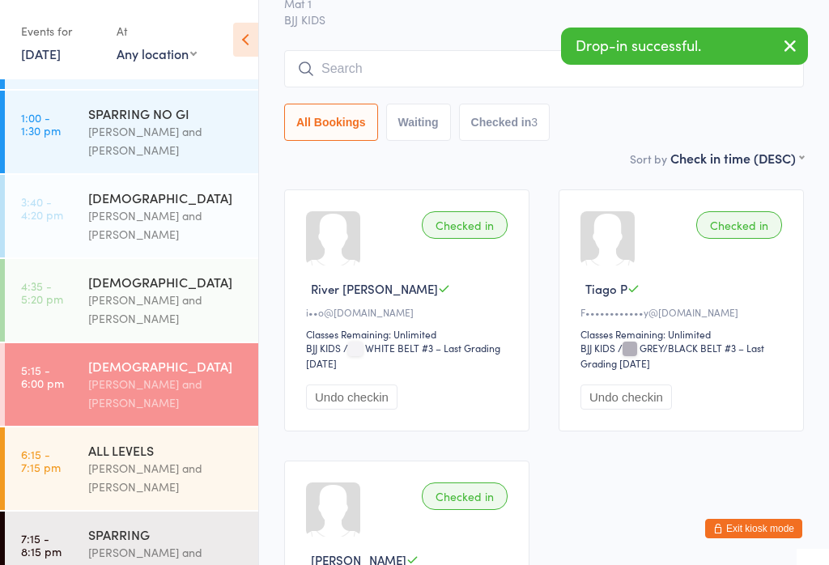
click at [497, 79] on input "search" at bounding box center [544, 68] width 520 height 37
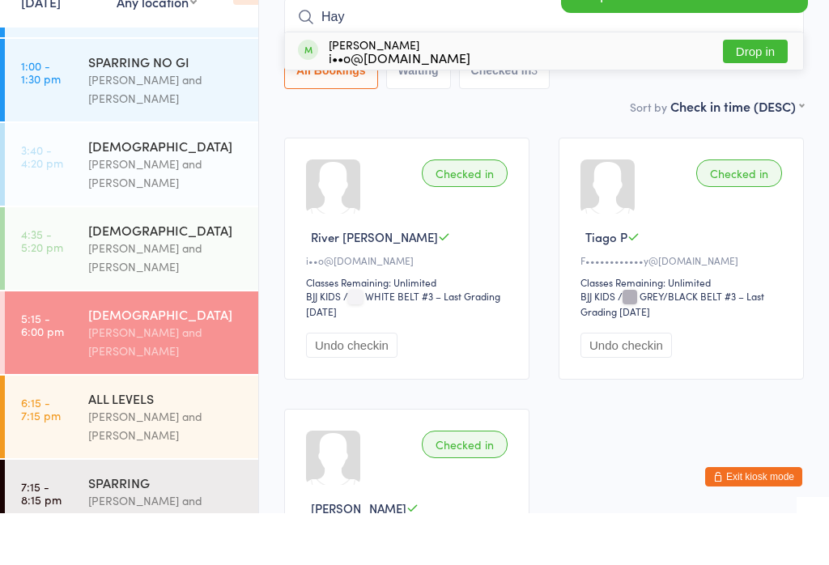
type input "Hay"
click at [763, 91] on button "Drop in" at bounding box center [755, 102] width 65 height 23
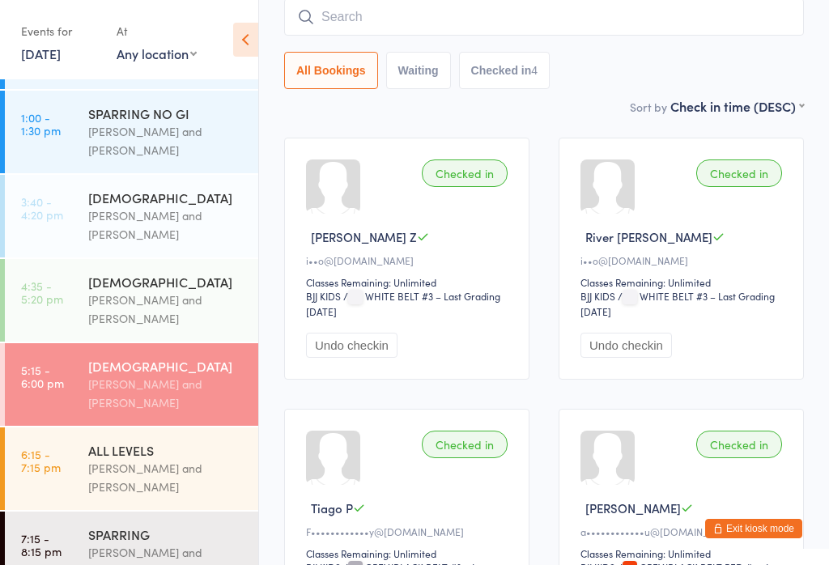
click at [123, 461] on div "Otamar Barreto and Marcelo Gomide" at bounding box center [166, 477] width 156 height 37
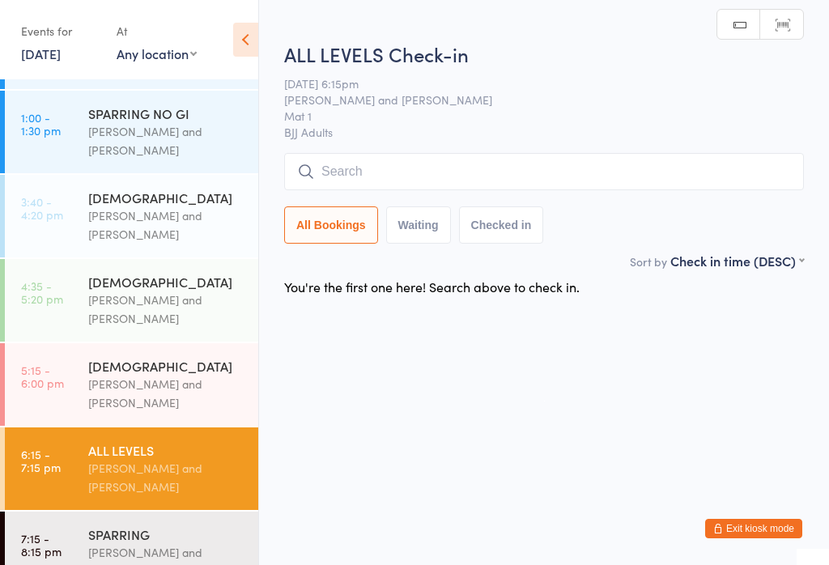
click at [568, 45] on h2 "ALL LEVELS Check-in" at bounding box center [544, 53] width 520 height 27
click at [538, 208] on button "Checked in" at bounding box center [501, 224] width 85 height 37
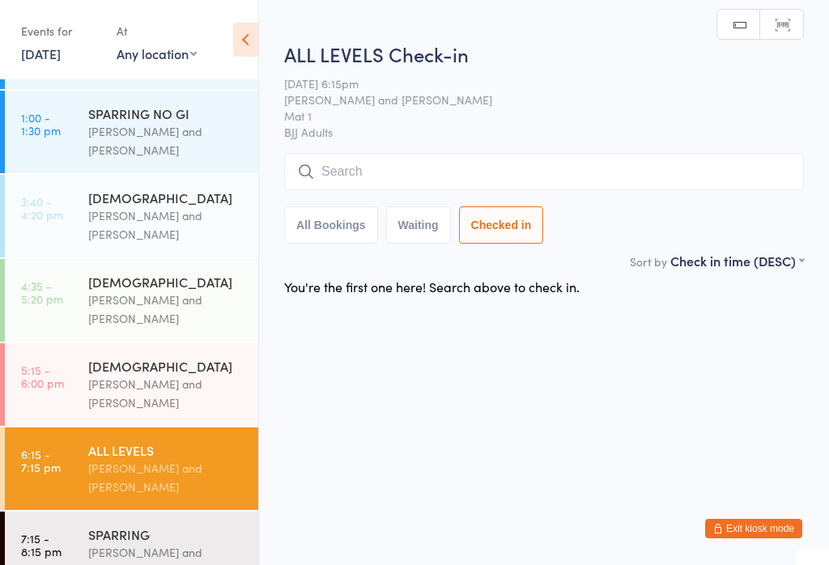
click at [352, 244] on button "All Bookings" at bounding box center [331, 224] width 94 height 37
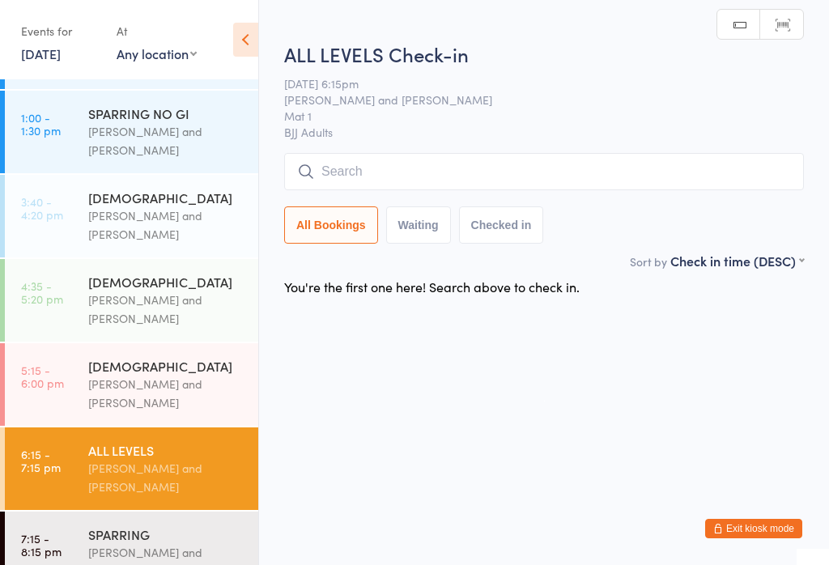
click at [495, 183] on input "search" at bounding box center [544, 171] width 520 height 37
click at [430, 174] on input "search" at bounding box center [544, 171] width 520 height 37
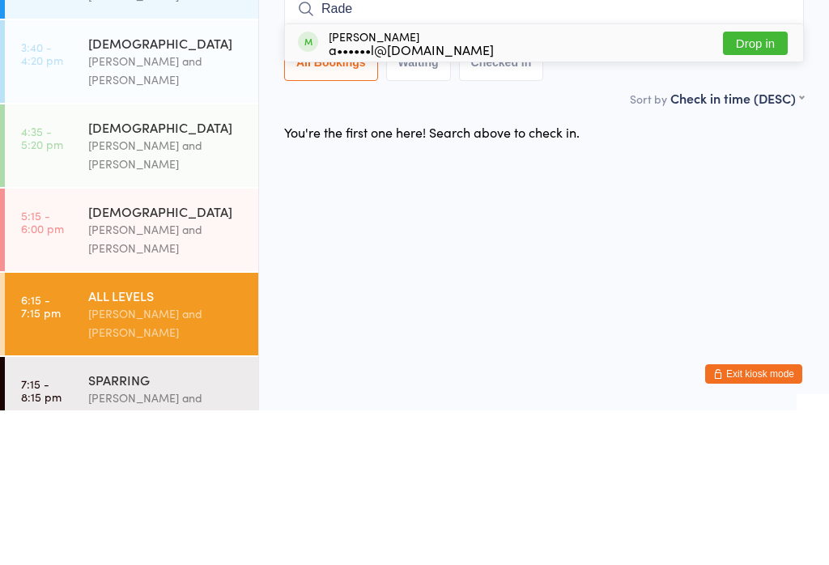
type input "Rade"
click at [728, 186] on button "Drop in" at bounding box center [755, 197] width 65 height 23
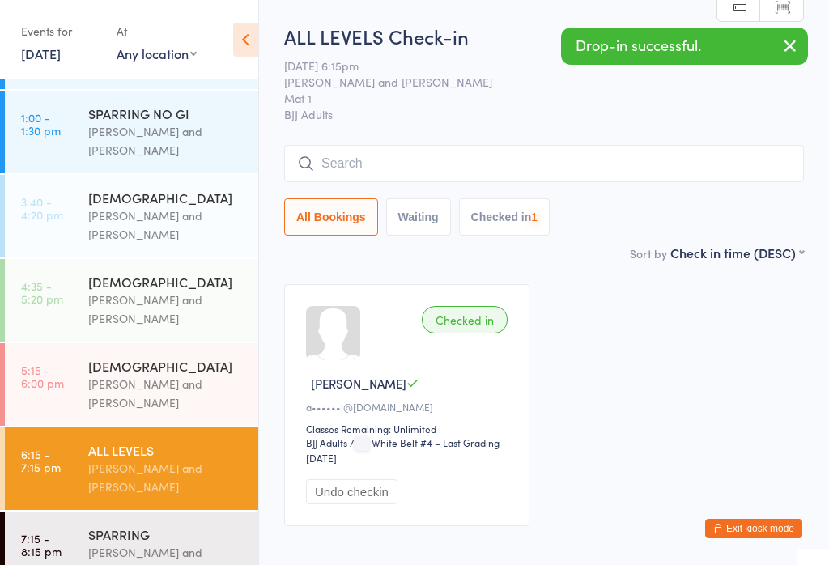
click at [177, 517] on div "SPARRING Otamar Barreto and Marcelo Gomide" at bounding box center [173, 553] width 170 height 83
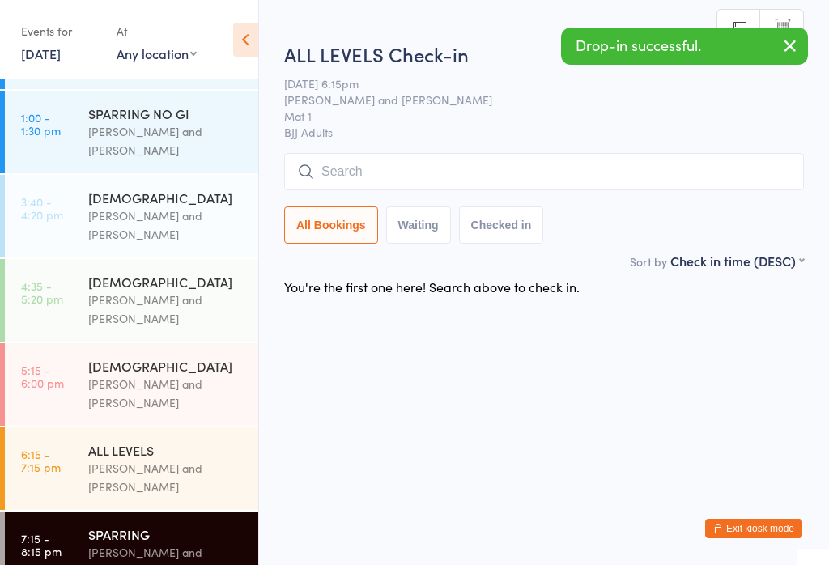
click at [479, 185] on input "search" at bounding box center [544, 171] width 520 height 37
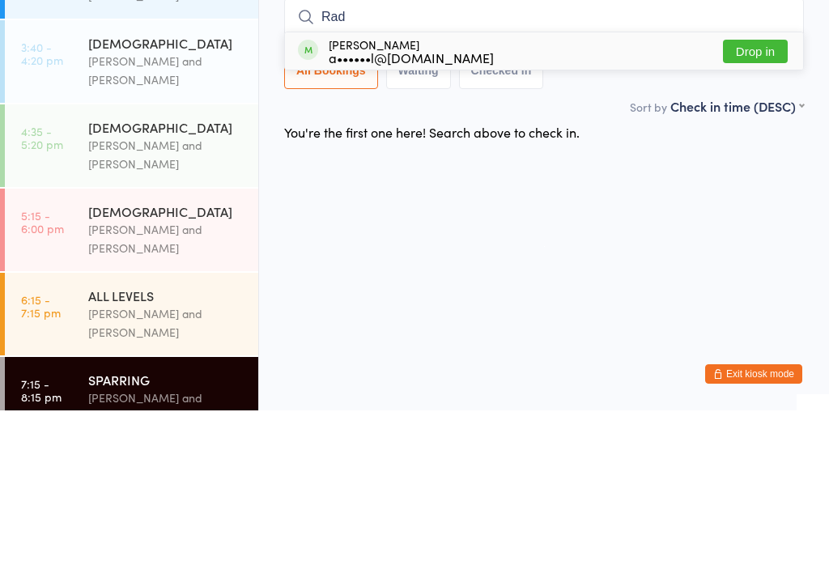
type input "Rad"
click at [761, 194] on button "Drop in" at bounding box center [755, 205] width 65 height 23
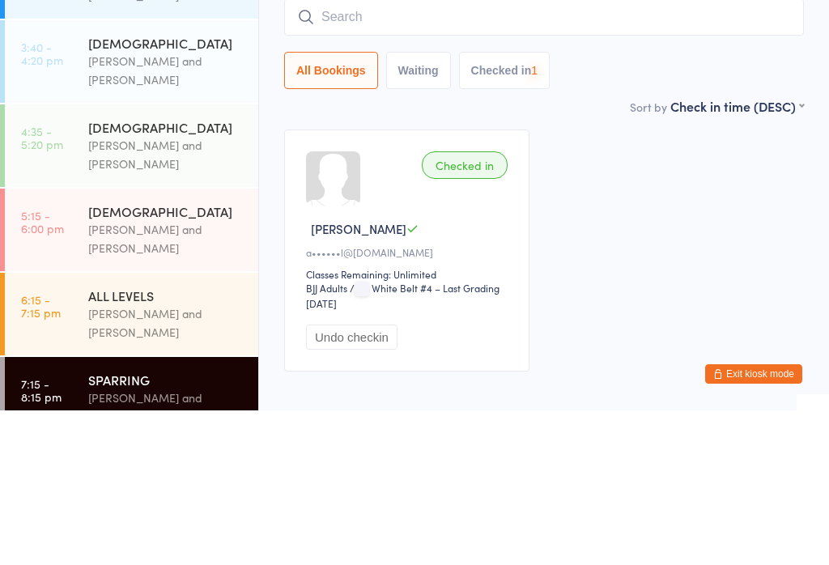
click at [611, 270] on div "Checked in Jack R a••••••l@gmail.com Classes Remaining: Unlimited BJJ Adults BJ…" at bounding box center [544, 405] width 549 height 271
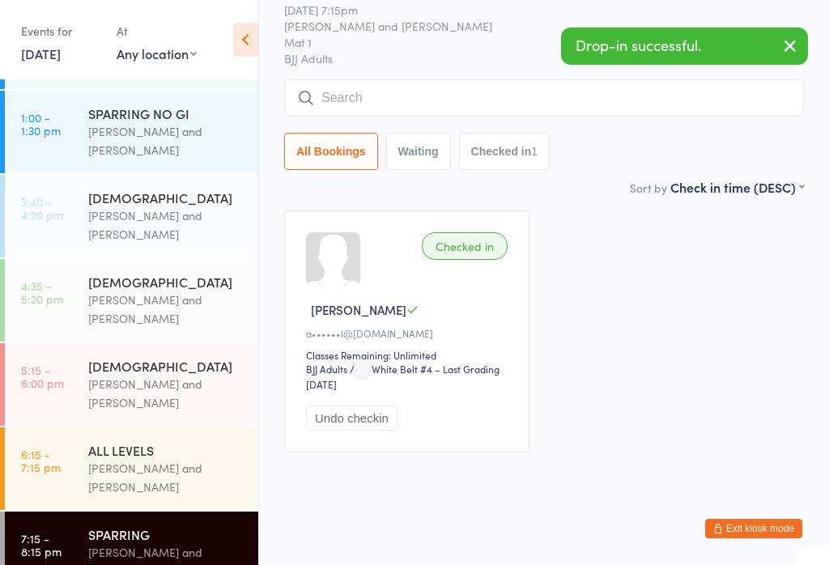
click at [149, 445] on div "ALL LEVELS" at bounding box center [166, 450] width 156 height 18
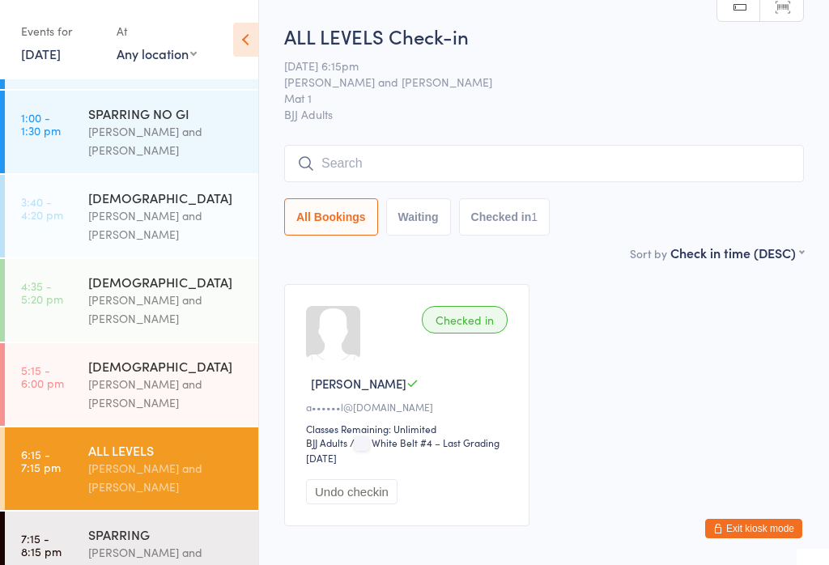
click at [142, 375] on div "Otamar Barreto and Marcelo Gomide" at bounding box center [166, 393] width 156 height 37
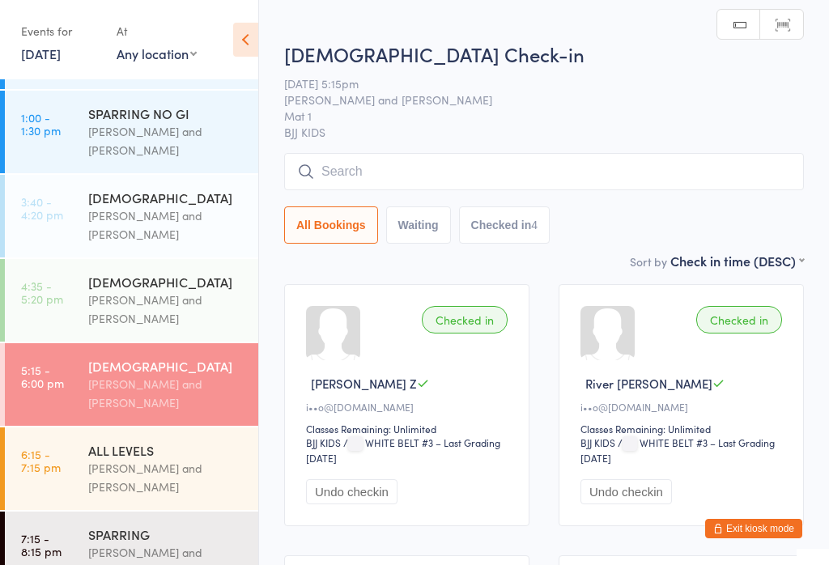
click at [351, 174] on input "search" at bounding box center [544, 171] width 520 height 37
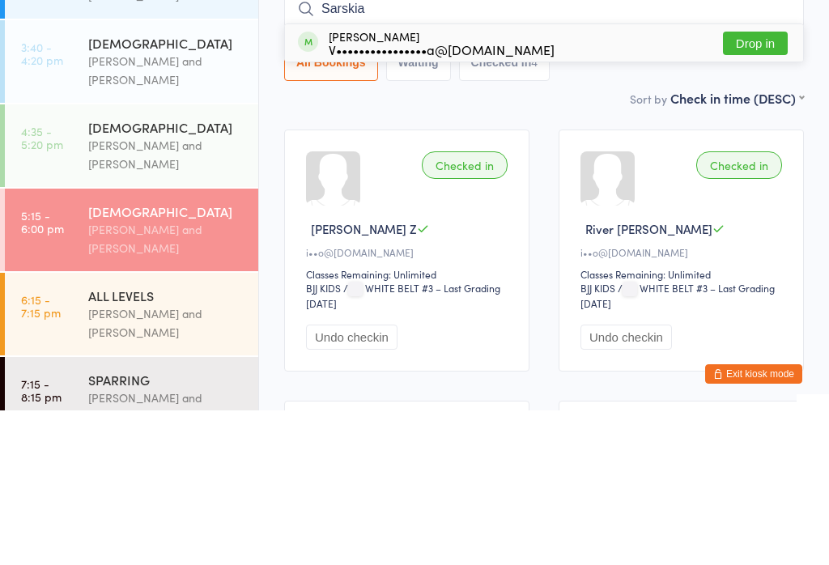
type input "Sarskia"
click at [771, 186] on button "Drop in" at bounding box center [755, 197] width 65 height 23
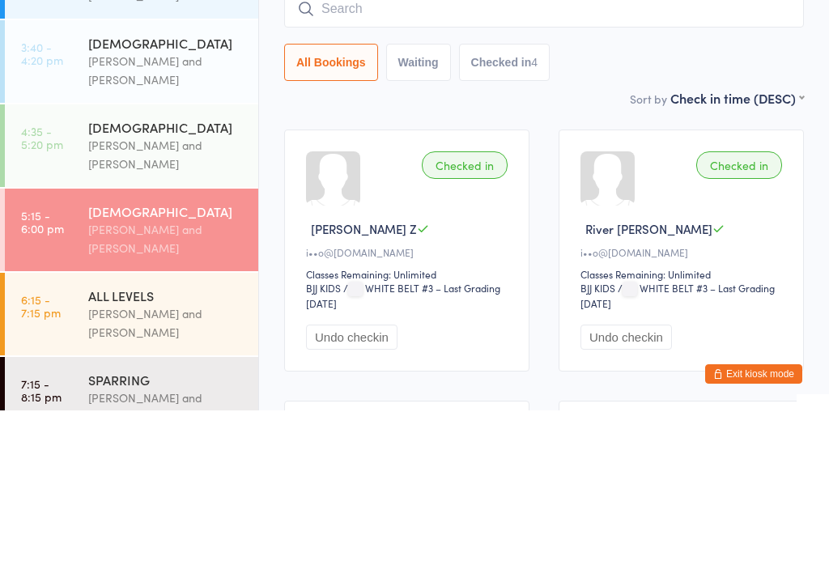
scroll to position [155, 0]
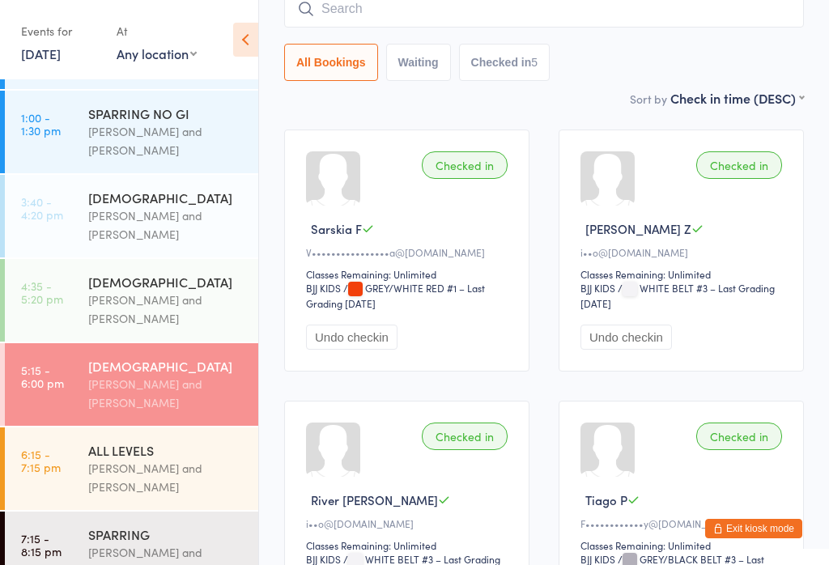
click at [420, 28] on input "search" at bounding box center [544, 8] width 520 height 37
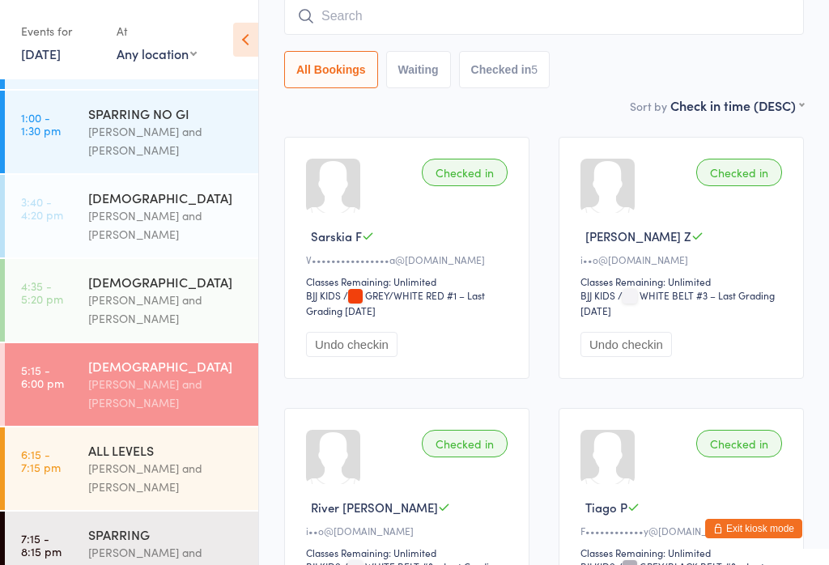
scroll to position [147, 0]
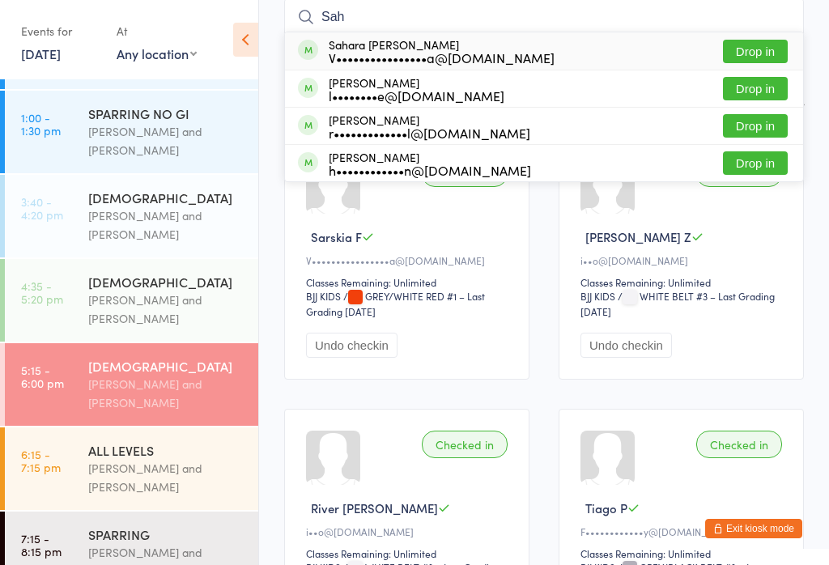
type input "Sah"
click at [736, 54] on button "Drop in" at bounding box center [755, 51] width 65 height 23
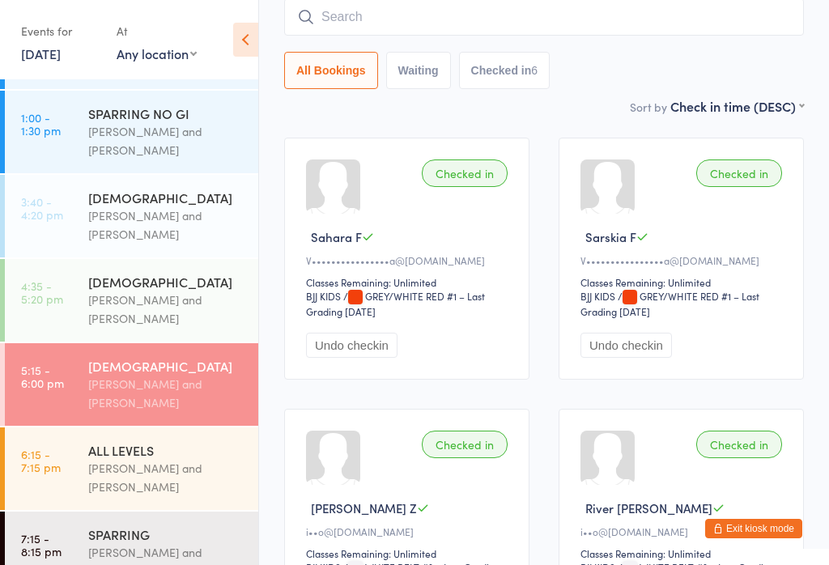
click at [461, 36] on input "search" at bounding box center [544, 16] width 520 height 37
type input "B"
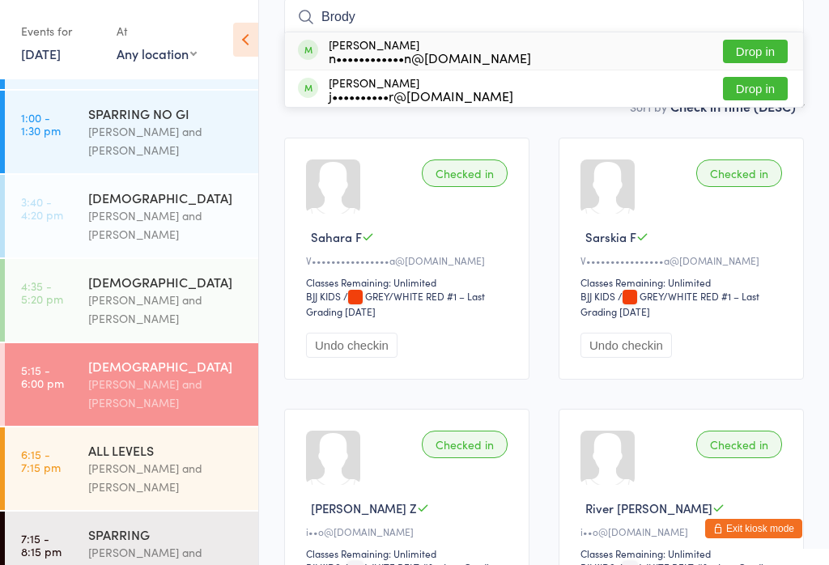
type input "Brody"
click at [746, 63] on button "Drop in" at bounding box center [755, 51] width 65 height 23
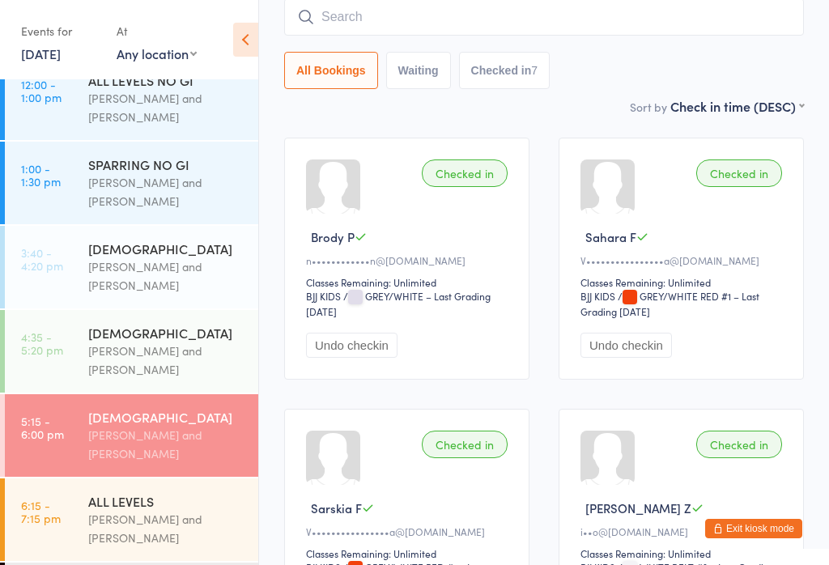
scroll to position [210, 0]
click at [204, 427] on div "Otamar Barreto and Marcelo Gomide" at bounding box center [166, 445] width 156 height 37
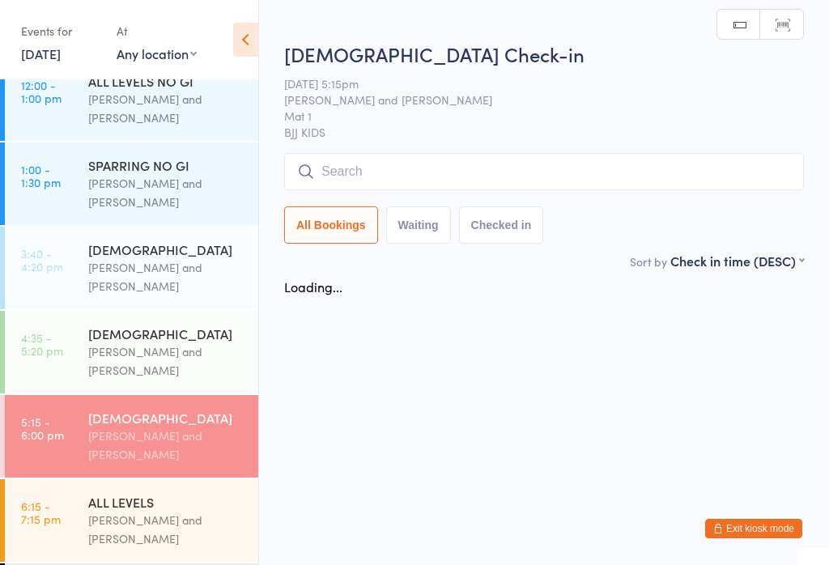
scroll to position [0, 0]
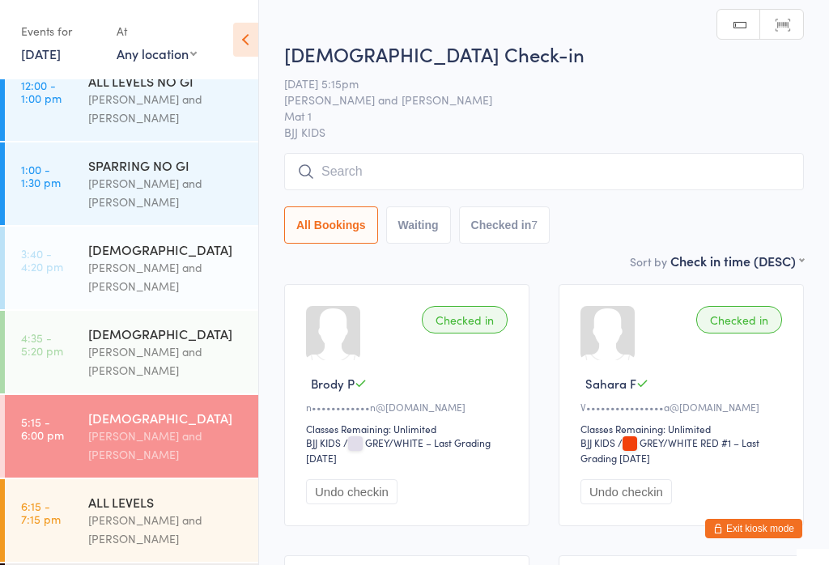
click at [498, 189] on input "search" at bounding box center [544, 171] width 520 height 37
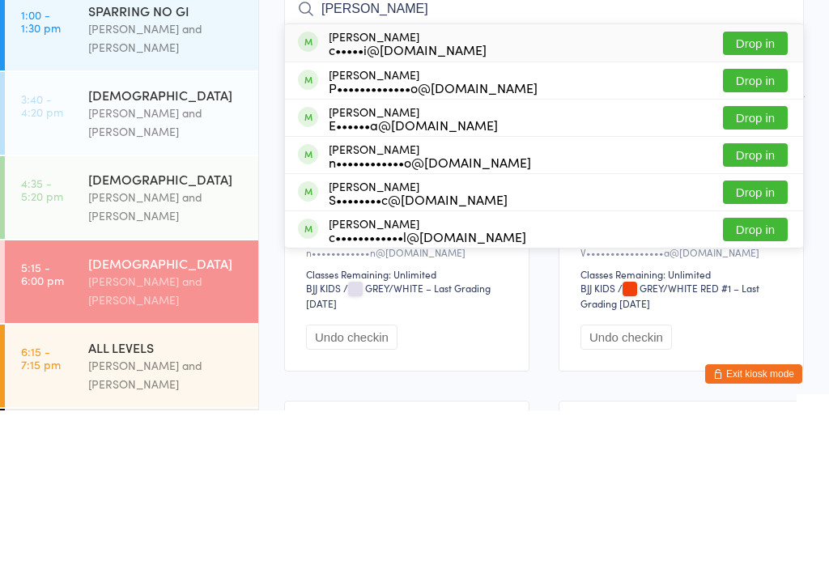
type input "Julio"
click at [465, 179] on div "Julio Rigoti c•••••i@hotmail.com Drop in" at bounding box center [544, 197] width 518 height 37
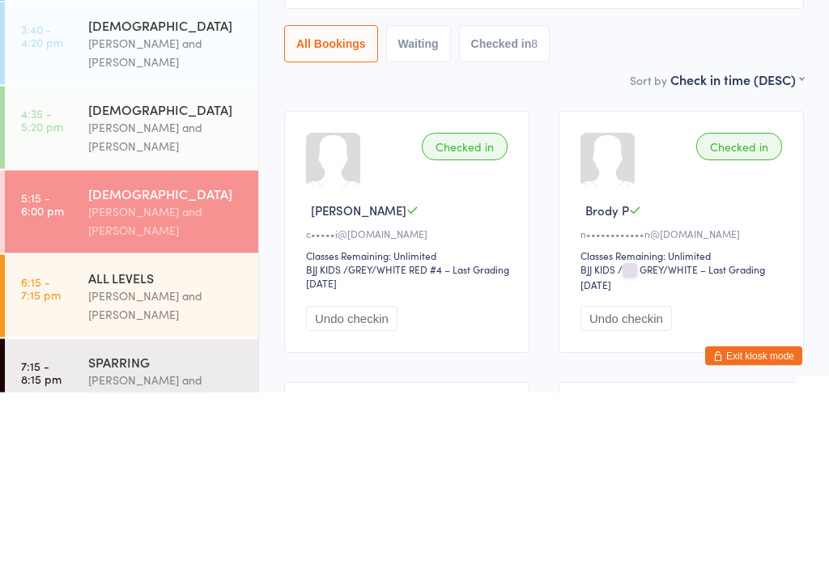
scroll to position [261, 0]
click at [185, 291] on div "Otamar Barreto and Marcelo Gomide" at bounding box center [166, 309] width 156 height 37
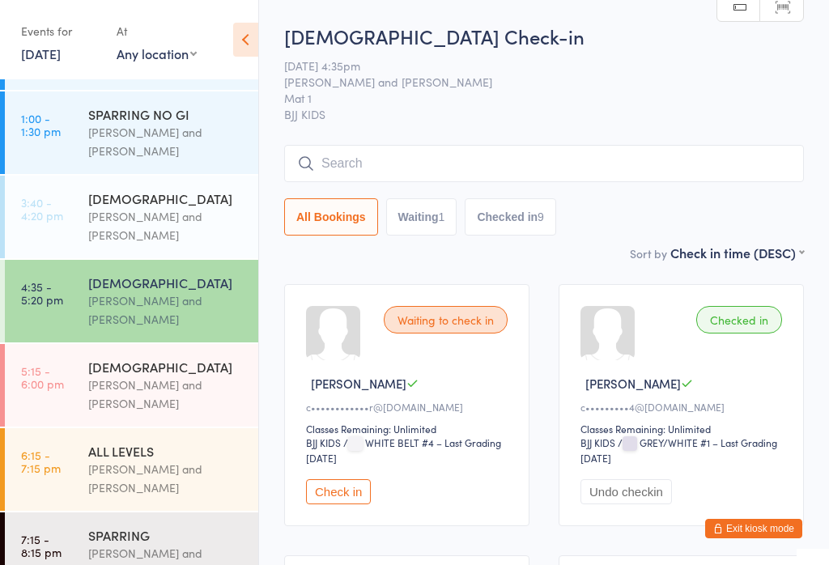
click at [172, 376] on div "Otamar Barreto and Marcelo Gomide" at bounding box center [166, 394] width 156 height 37
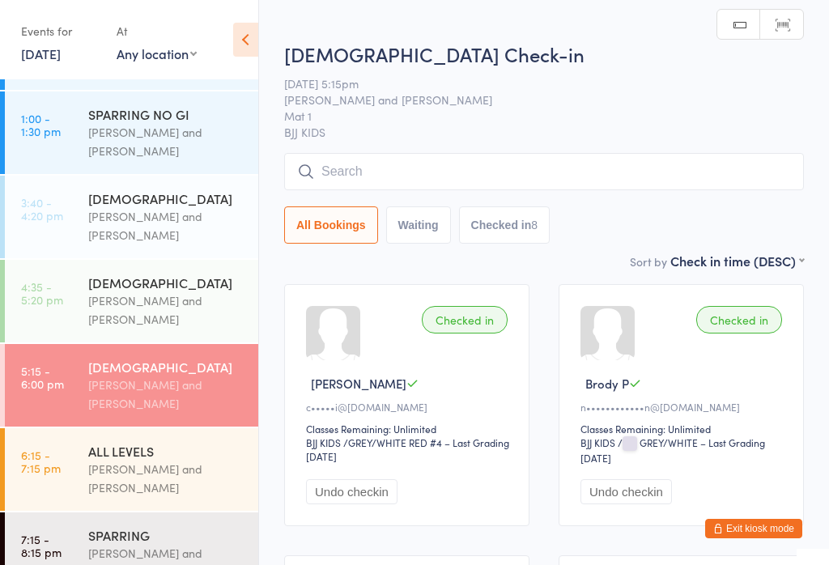
click at [544, 162] on input "search" at bounding box center [544, 171] width 520 height 37
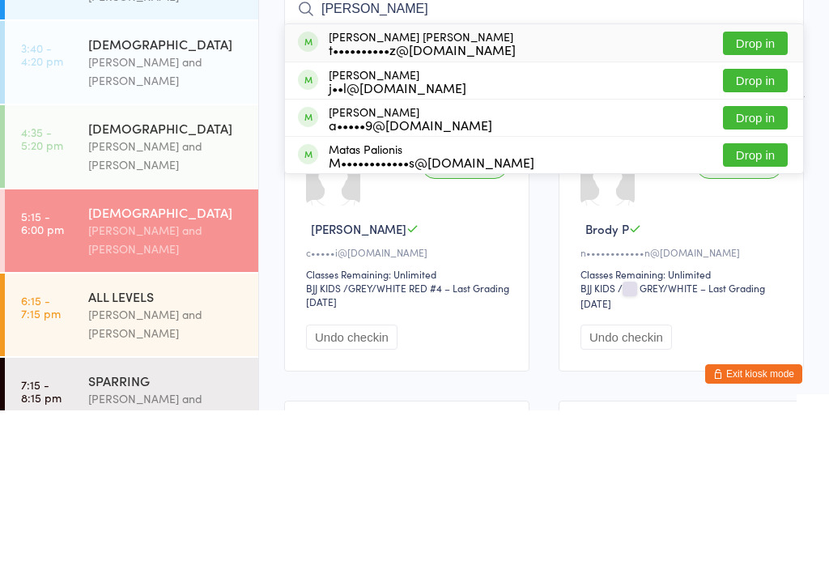
type input "Matheus"
click at [393, 198] on div "t••••••••••z@hotmail.com" at bounding box center [422, 204] width 187 height 13
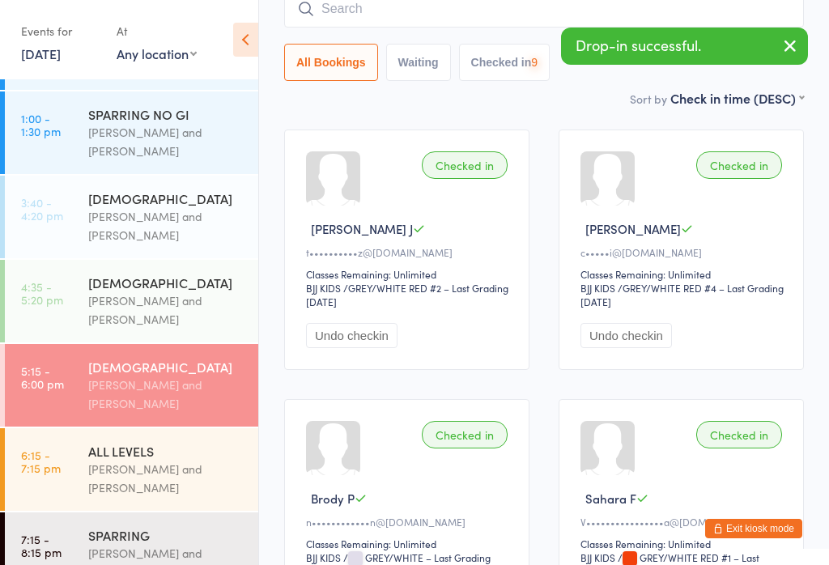
click at [395, 27] on input "search" at bounding box center [544, 8] width 520 height 37
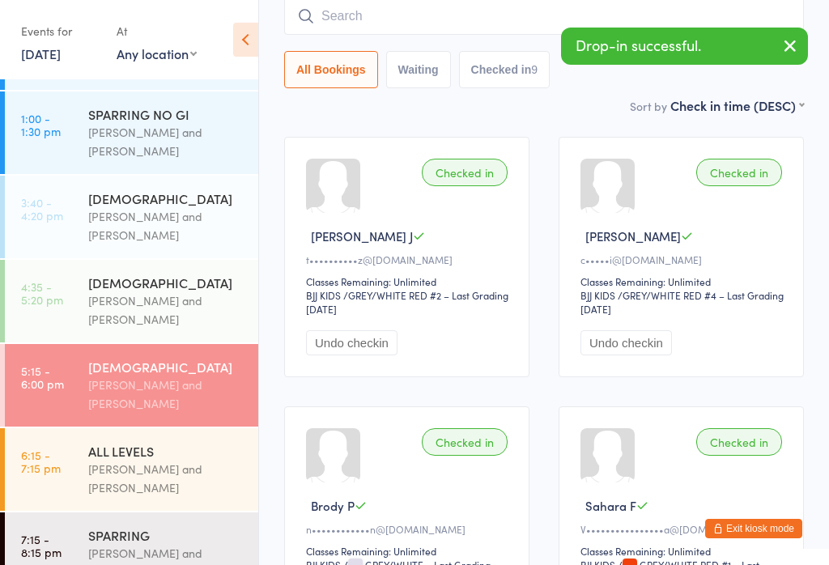
scroll to position [147, 0]
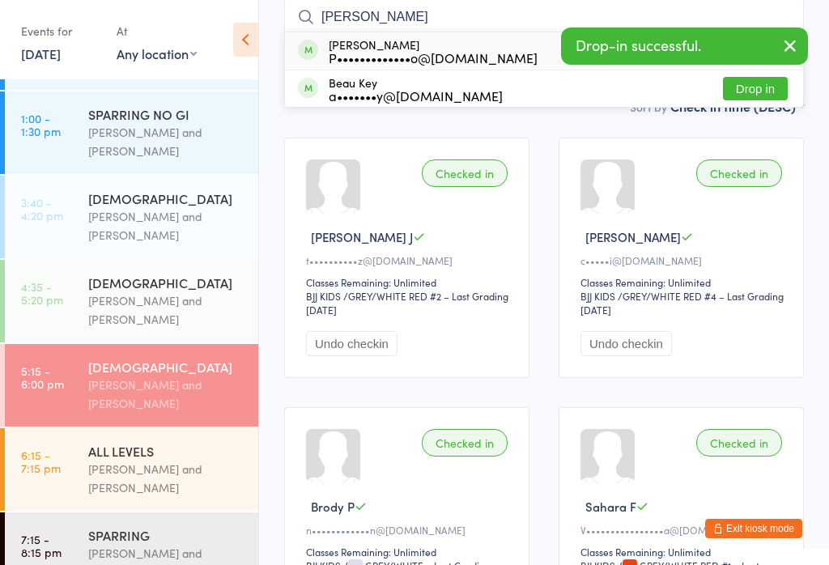
type input "Beatriz"
click at [390, 51] on div "P•••••••••••••o@hotmail.com" at bounding box center [433, 57] width 209 height 13
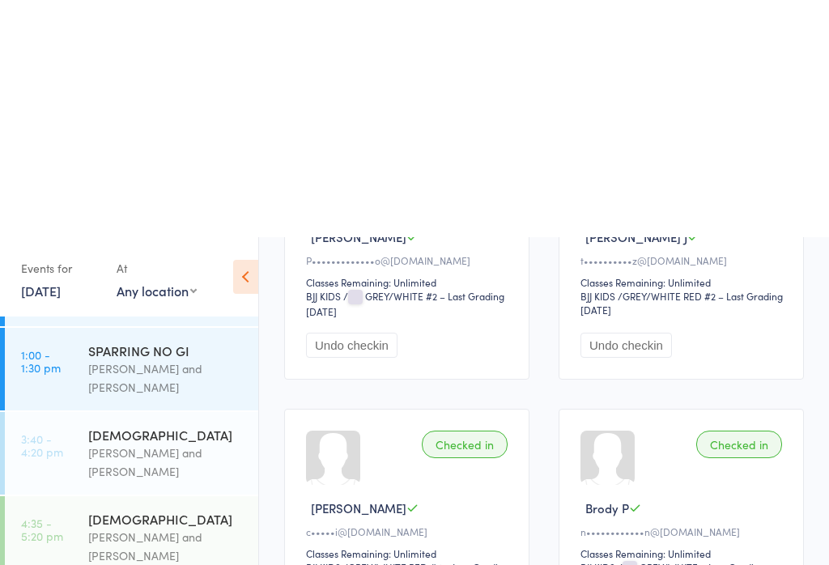
scroll to position [399, 0]
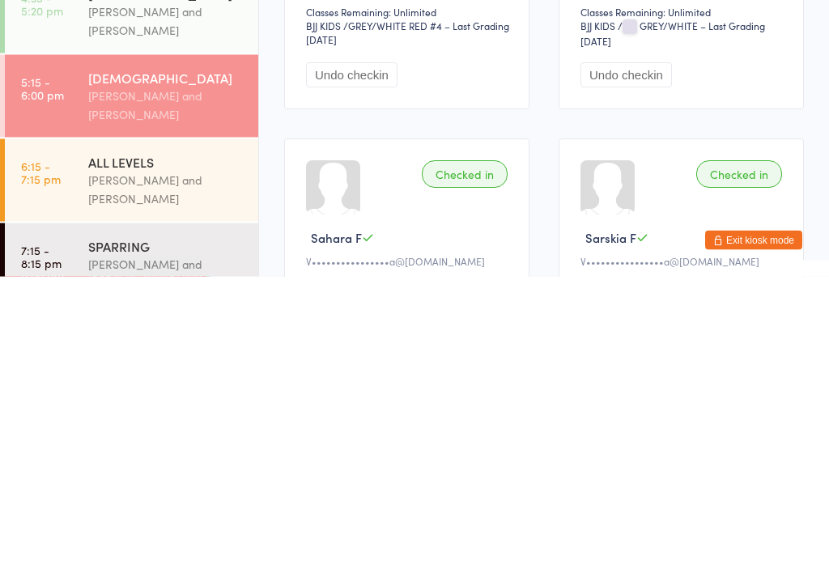
click at [172, 375] on div "Otamar Barreto and Marcelo Gomide" at bounding box center [166, 393] width 156 height 37
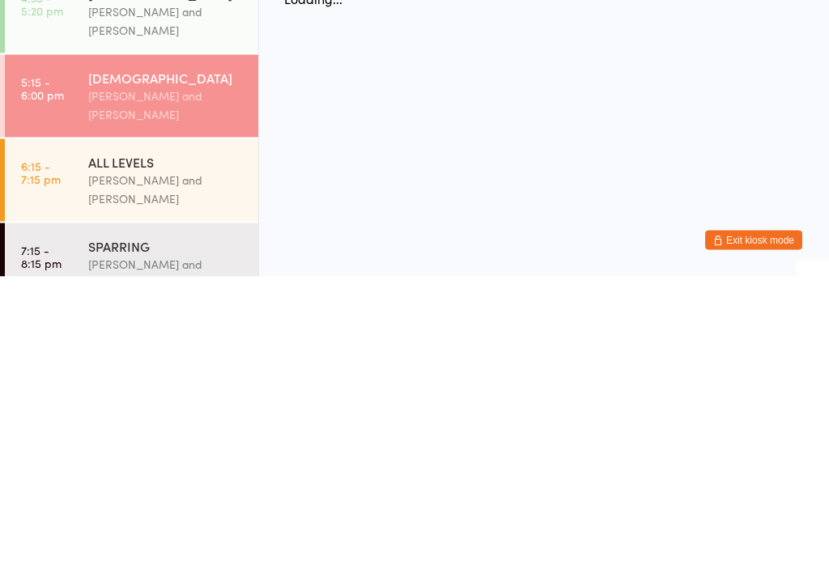
scroll to position [0, 0]
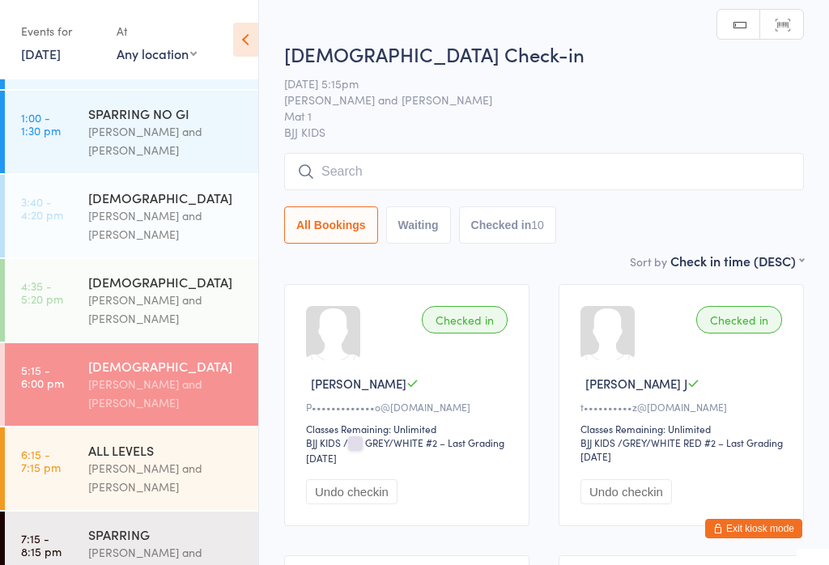
click at [415, 167] on input "search" at bounding box center [544, 171] width 520 height 37
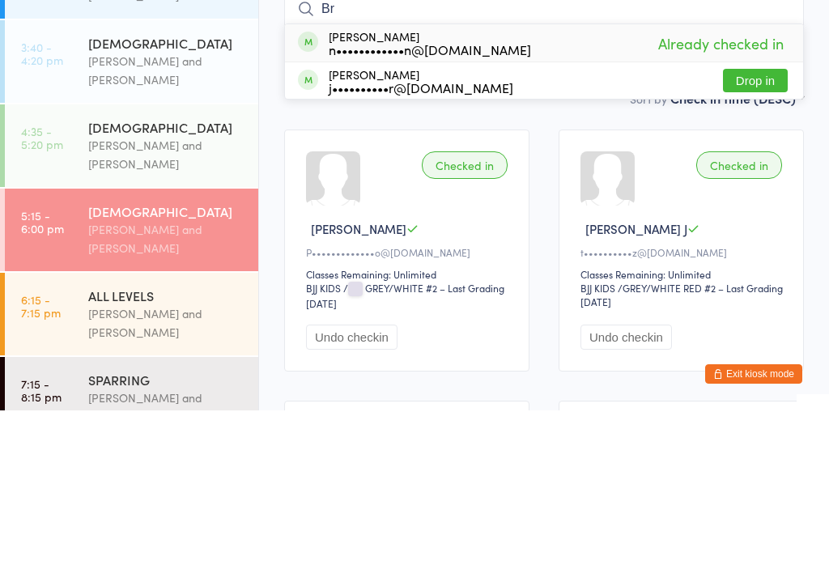
type input "B"
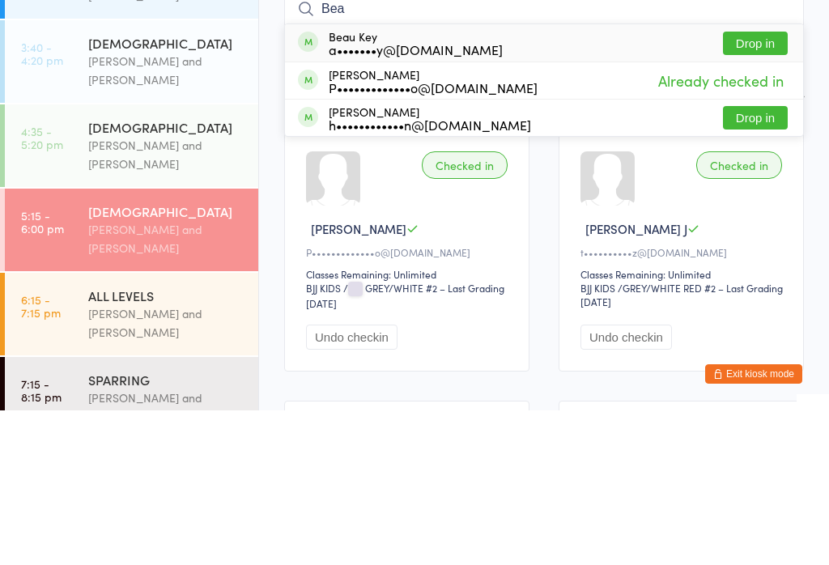
scroll to position [155, 0]
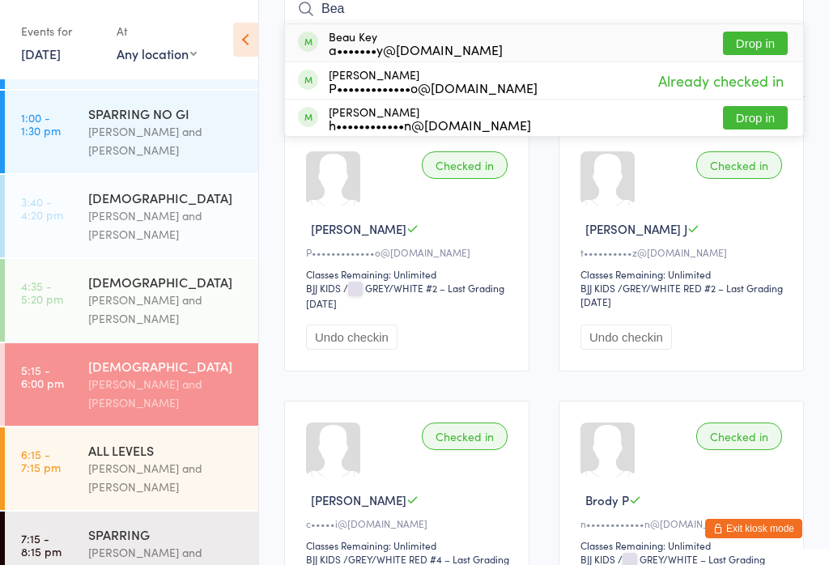
click at [644, 15] on input "Bea" at bounding box center [544, 8] width 520 height 37
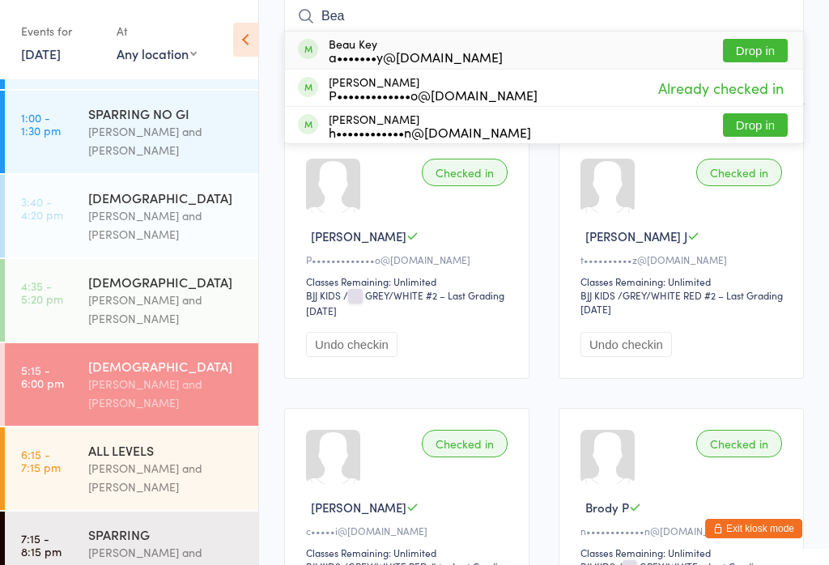
scroll to position [147, 0]
type input "B"
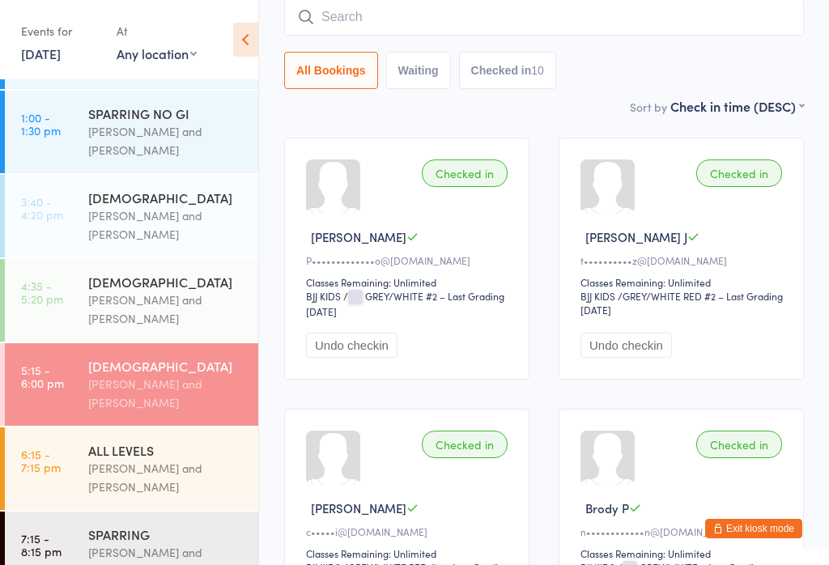
click at [578, 28] on input "search" at bounding box center [544, 16] width 520 height 37
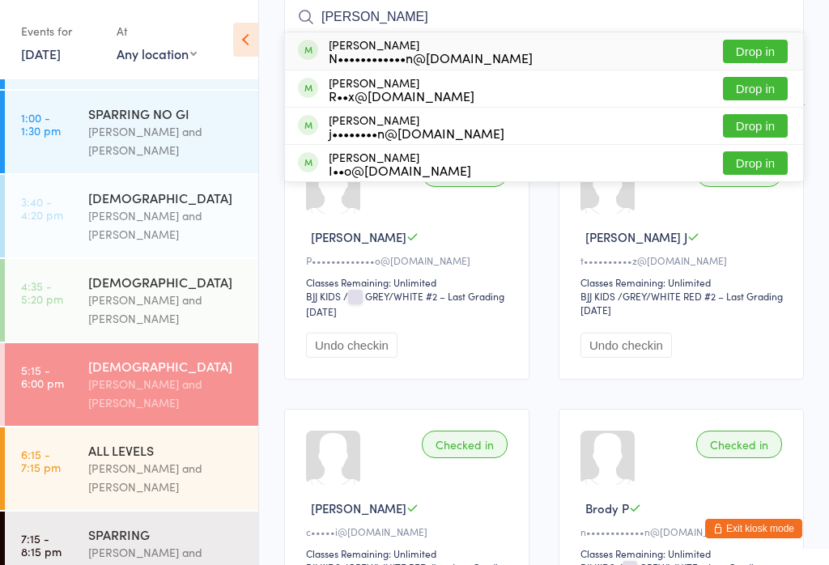
type input "Zach"
click at [776, 44] on button "Drop in" at bounding box center [755, 51] width 65 height 23
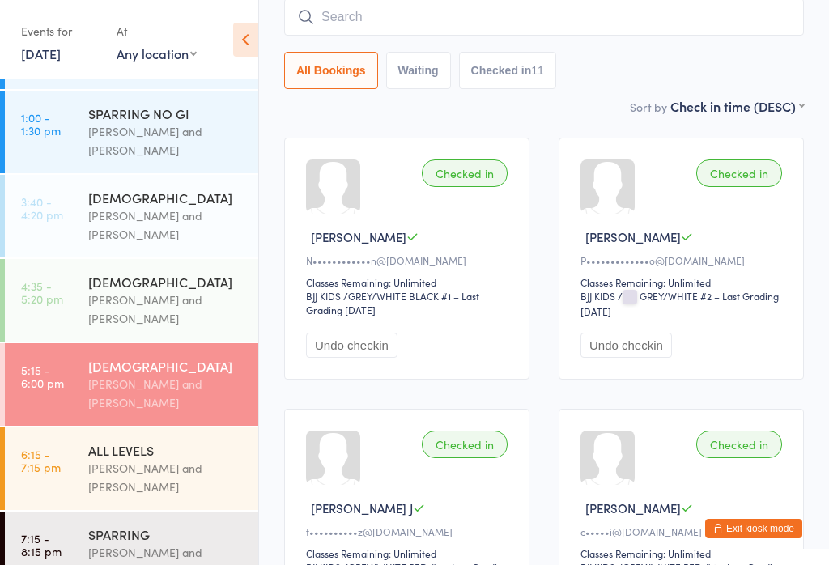
click at [569, 16] on input "search" at bounding box center [544, 16] width 520 height 37
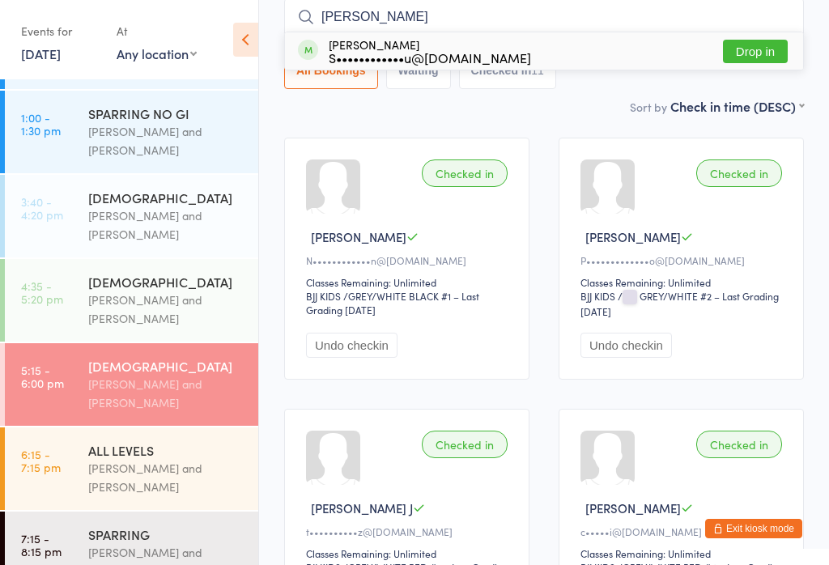
type input "Emily"
click at [760, 48] on button "Drop in" at bounding box center [755, 51] width 65 height 23
